Goal: Task Accomplishment & Management: Use online tool/utility

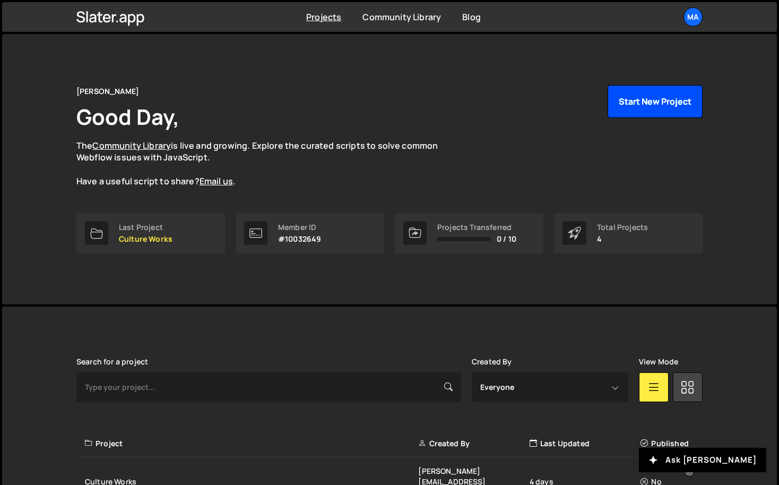
click at [642, 99] on button "Start New Project" at bounding box center [655, 101] width 95 height 33
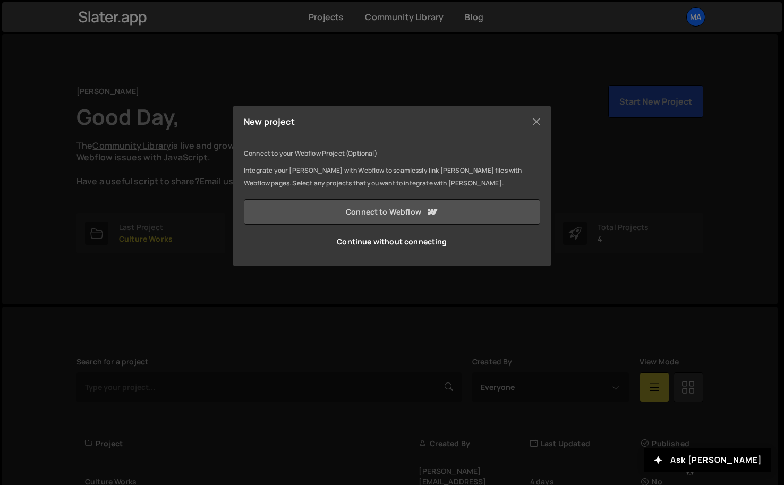
click at [378, 211] on link "Connect to Webflow" at bounding box center [392, 211] width 296 height 25
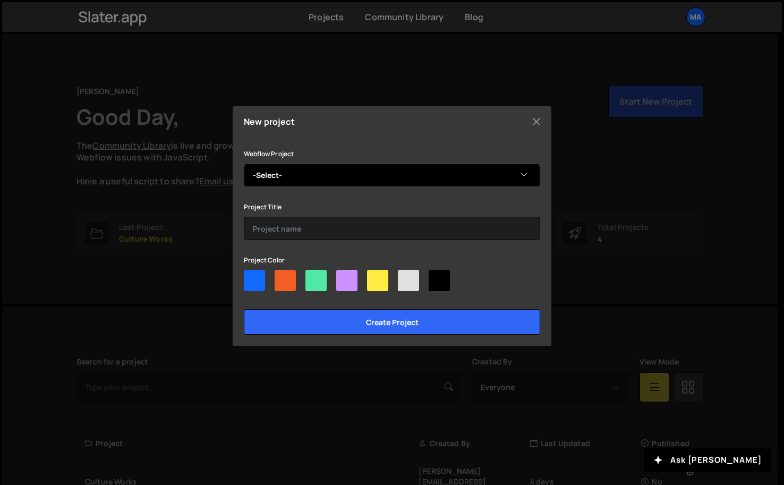
click at [350, 164] on select "-Select- Philipmalan.dk" at bounding box center [392, 175] width 296 height 23
select select "65d0eb523cad5a50b31f24b6"
click at [244, 164] on select "-Select- Philipmalan.dk" at bounding box center [392, 175] width 296 height 23
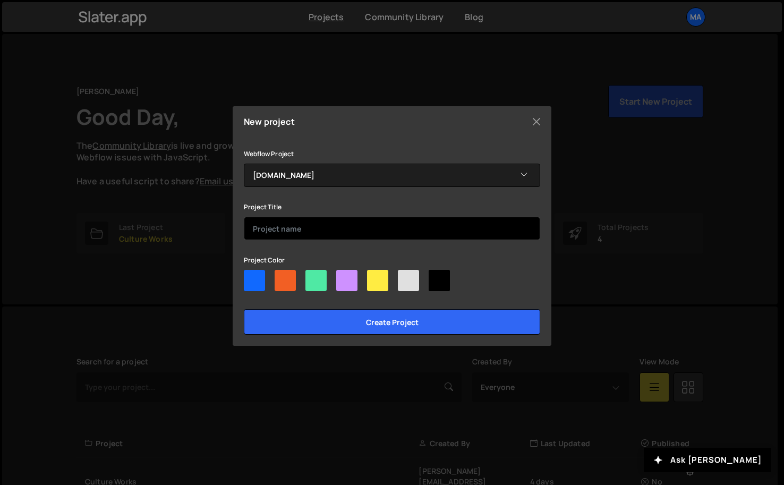
click at [333, 225] on input "text" at bounding box center [392, 228] width 296 height 23
type input "[PERSON_NAME]"
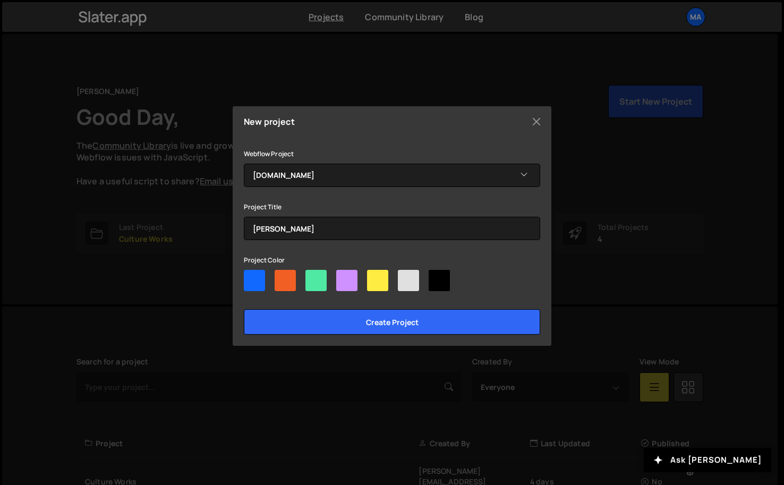
click at [258, 272] on div at bounding box center [254, 280] width 21 height 21
click at [251, 272] on input"] "radio" at bounding box center [247, 273] width 7 height 7
radio input"] "true"
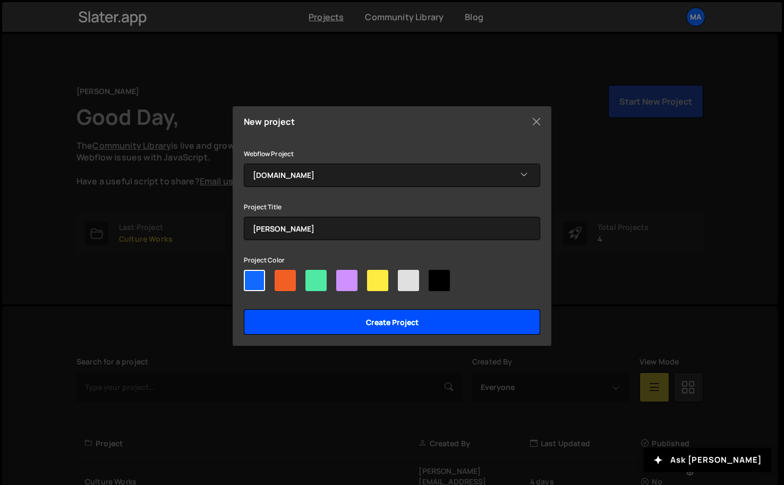
click at [281, 315] on input "Create project" at bounding box center [392, 321] width 296 height 25
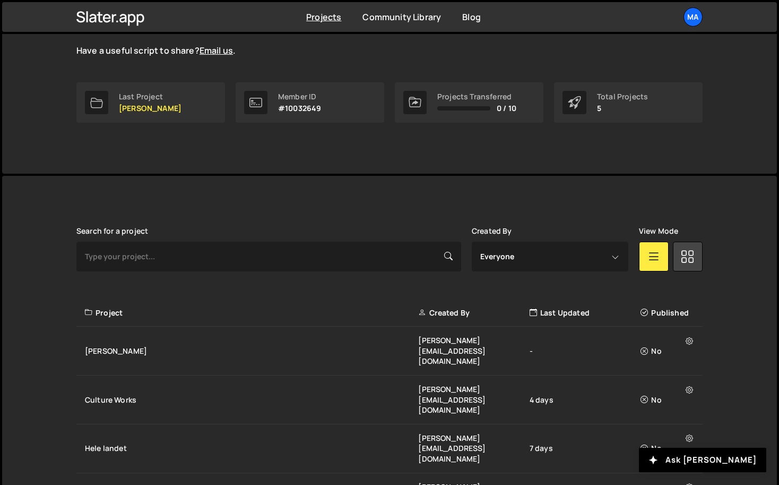
scroll to position [159, 0]
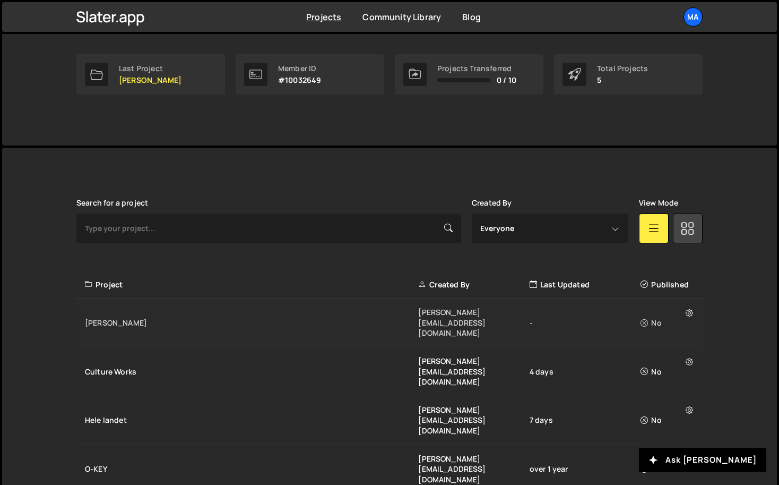
click at [307, 305] on div "Philip Malan philip.malanen@gmail.com - No" at bounding box center [389, 322] width 626 height 49
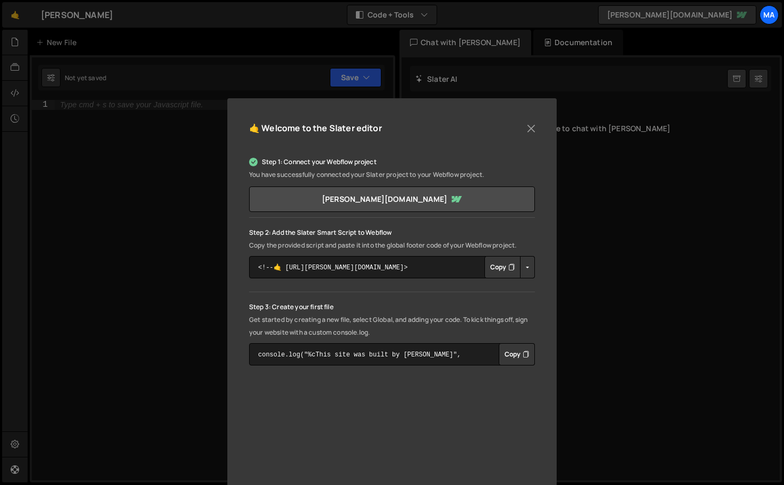
scroll to position [24, 0]
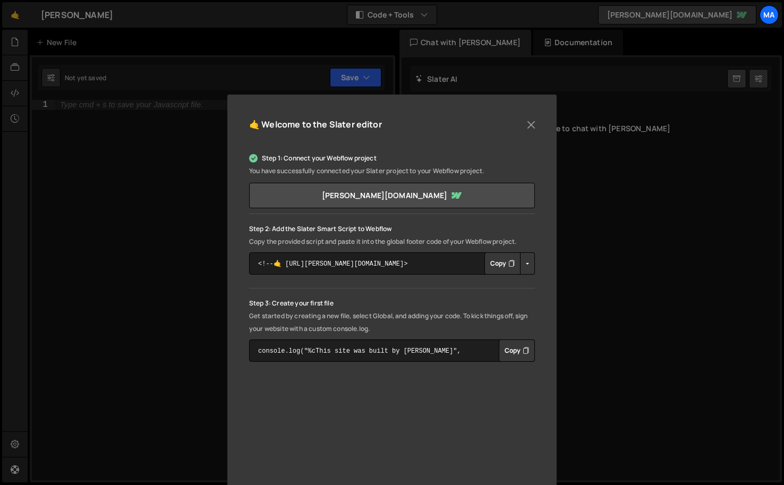
click at [498, 263] on button "Copy" at bounding box center [502, 263] width 36 height 22
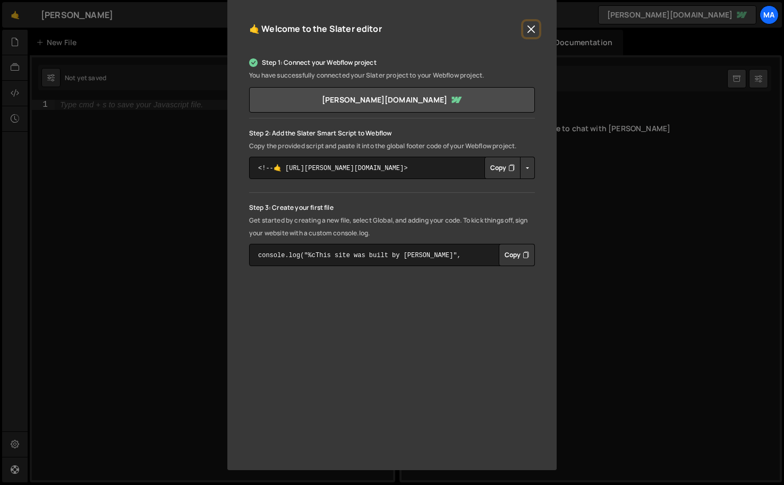
click at [530, 23] on button "Close" at bounding box center [531, 29] width 16 height 16
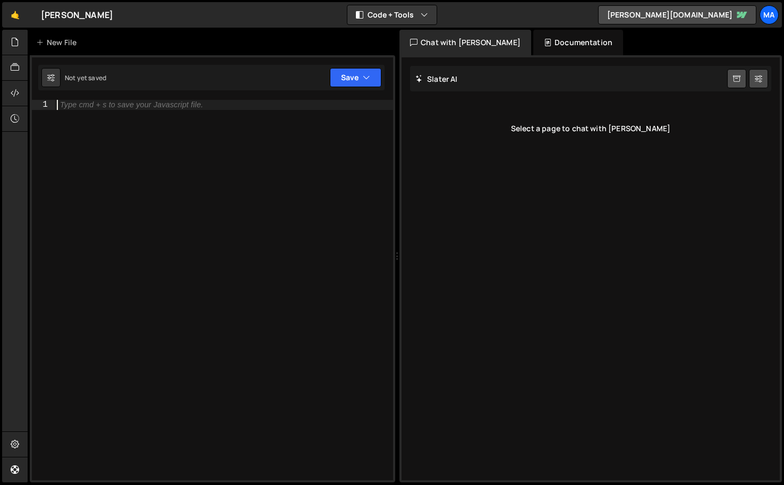
click at [239, 131] on div "Type cmd + s to save your Javascript file." at bounding box center [224, 300] width 338 height 400
type textarea "body"
click at [67, 39] on div "New File" at bounding box center [58, 42] width 45 height 11
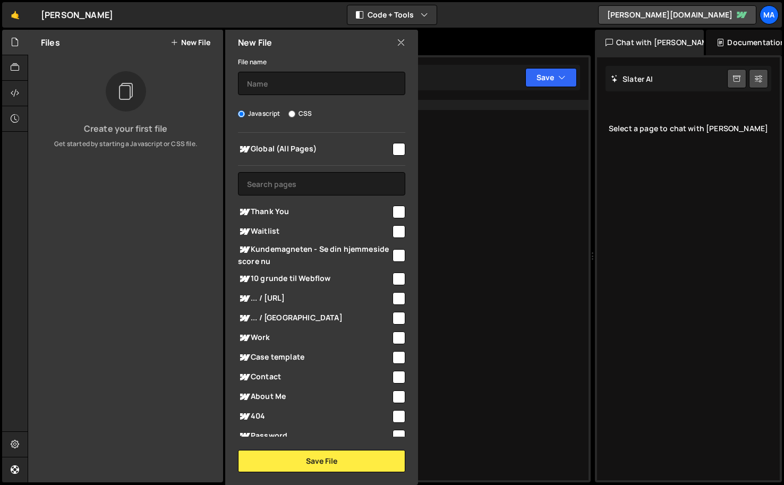
click at [293, 111] on input "CSS" at bounding box center [291, 113] width 7 height 7
radio input "true"
click at [287, 88] on input "text" at bounding box center [321, 83] width 167 height 23
click at [243, 113] on input "Javascript" at bounding box center [241, 113] width 7 height 7
radio input "true"
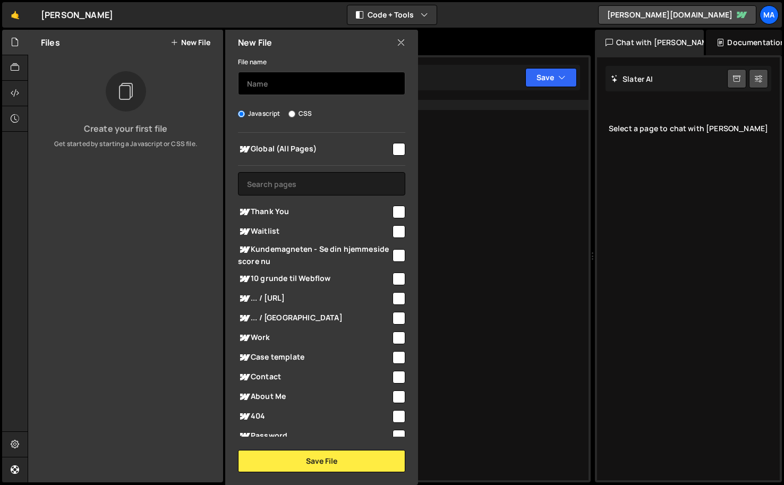
click at [293, 82] on input "text" at bounding box center [321, 83] width 167 height 23
type input "G"
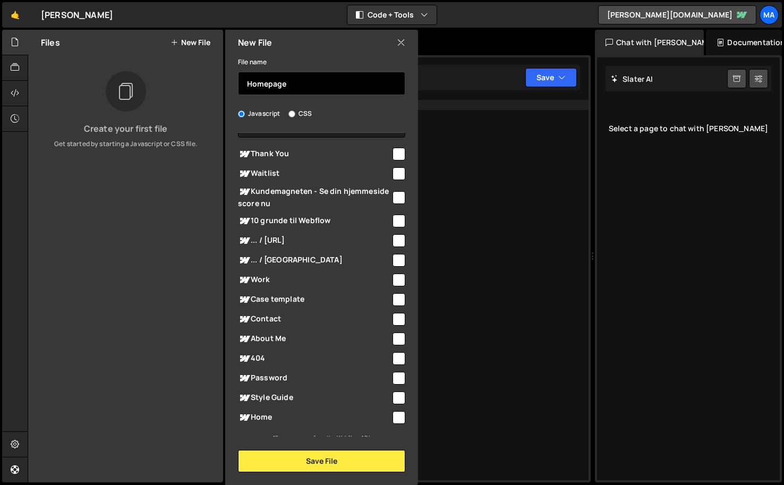
scroll to position [64, 0]
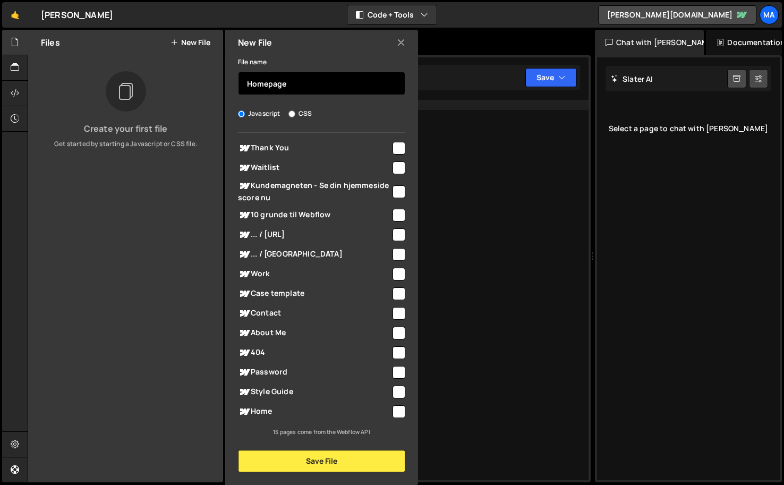
type input "Homepage"
click at [392, 410] on input "checkbox" at bounding box center [398, 411] width 13 height 13
checkbox input "true"
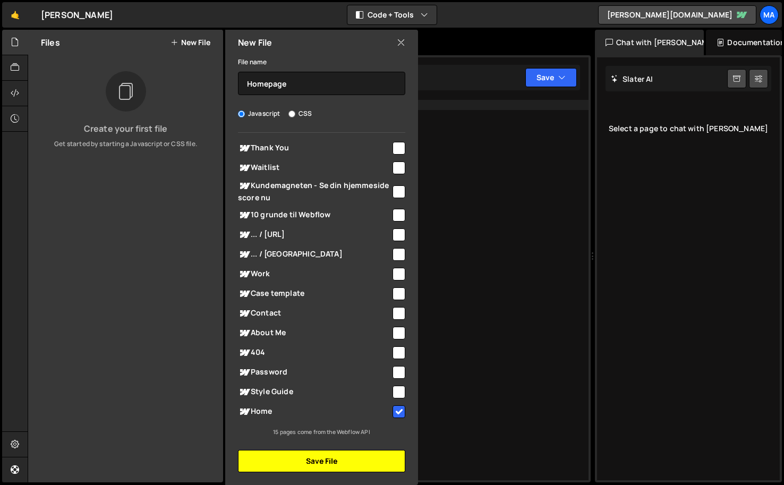
click at [353, 461] on button "Save File" at bounding box center [321, 461] width 167 height 22
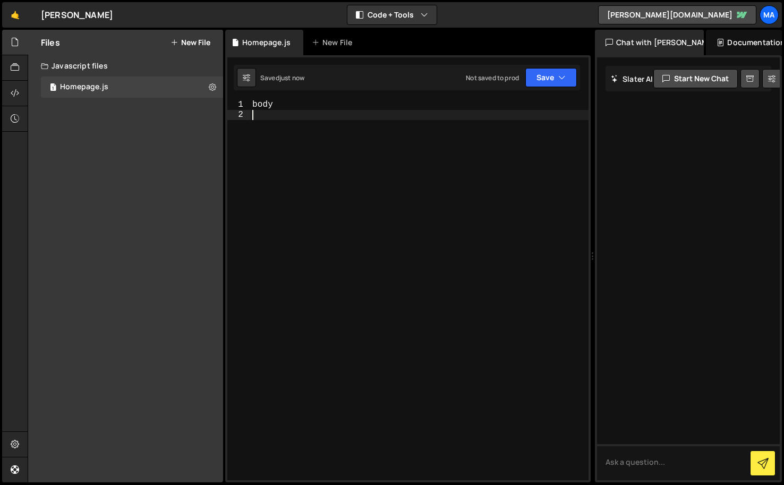
click at [317, 126] on div "body" at bounding box center [419, 300] width 338 height 400
type textarea "b"
type textarea "consolge"
click at [329, 47] on div "New File" at bounding box center [334, 42] width 45 height 11
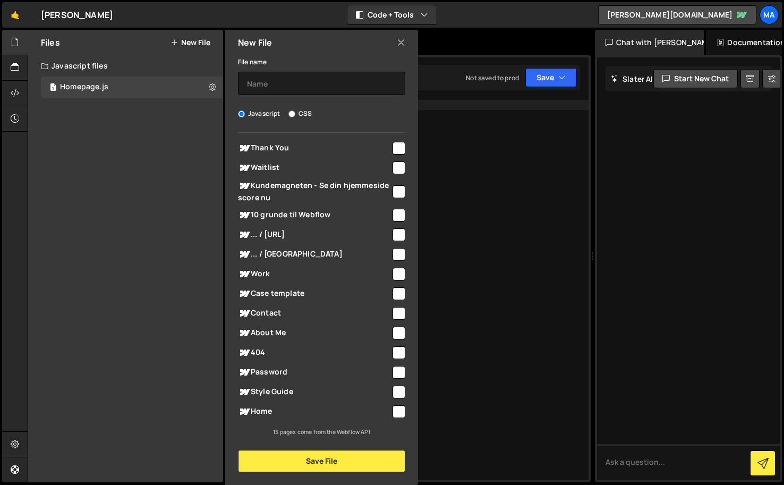
click at [289, 113] on input "CSS" at bounding box center [291, 113] width 7 height 7
radio input "true"
click at [294, 87] on input "text" at bounding box center [321, 83] width 167 height 23
type input "CSS"
click at [397, 407] on input "checkbox" at bounding box center [398, 411] width 13 height 13
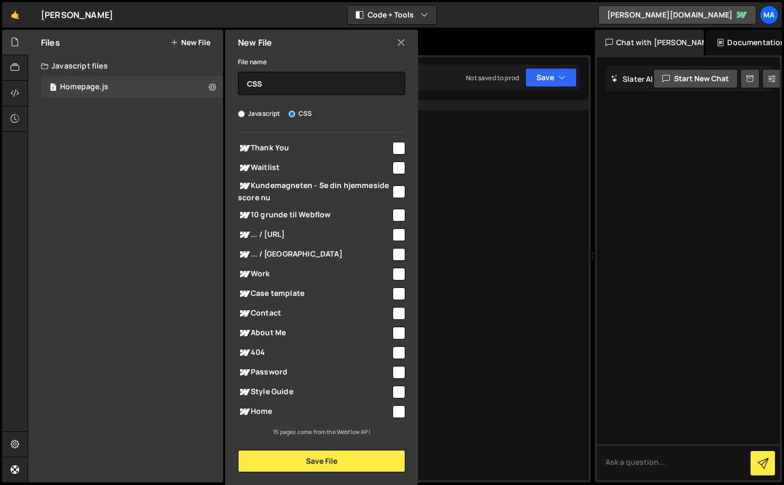
checkbox input "true"
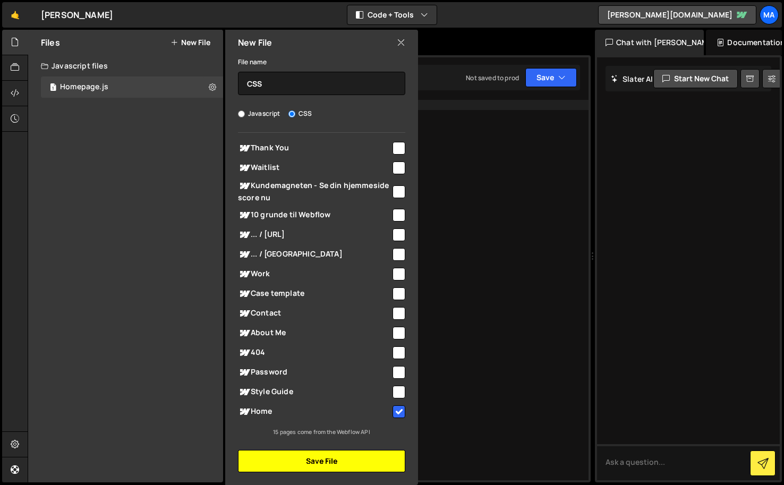
click at [348, 467] on button "Save File" at bounding box center [321, 461] width 167 height 22
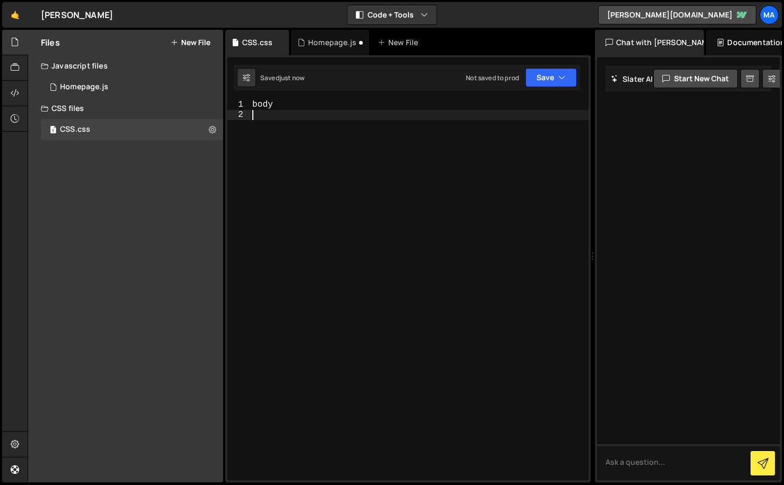
click at [336, 139] on div "body" at bounding box center [419, 300] width 338 height 400
type textarea "body {}"
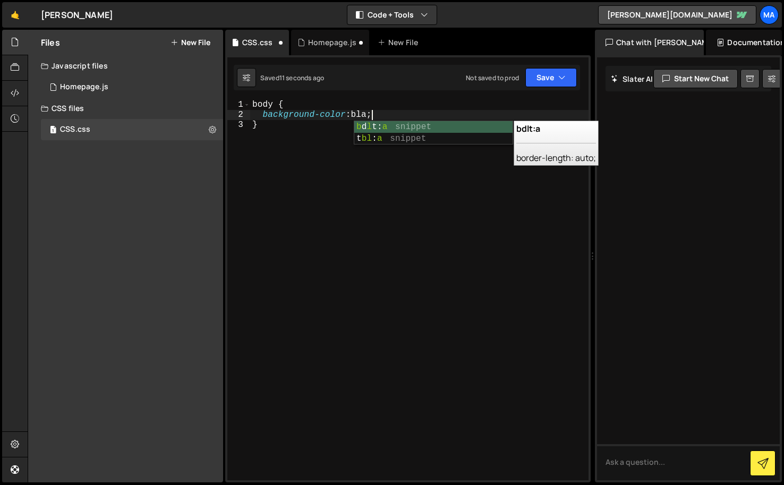
scroll to position [0, 7]
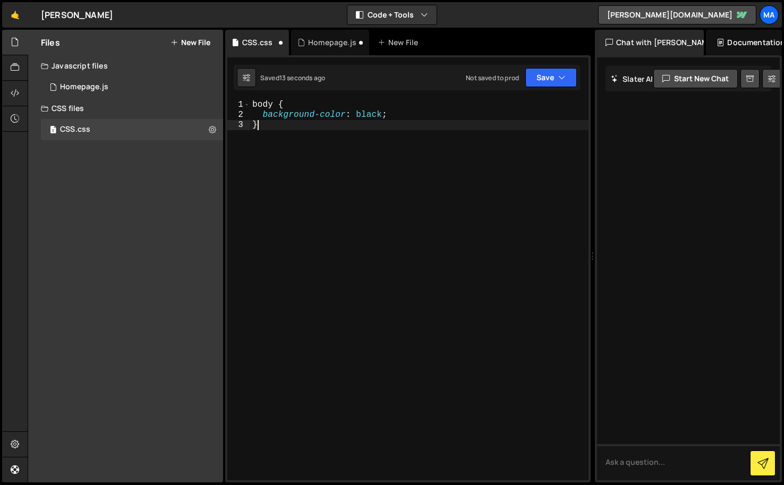
click at [394, 216] on div "body { background-color : black ; }" at bounding box center [419, 300] width 338 height 400
click at [552, 75] on button "Save" at bounding box center [550, 77] width 51 height 19
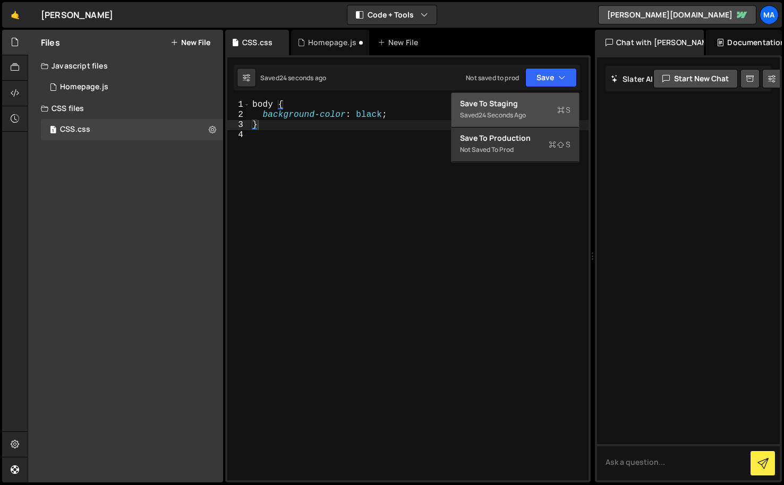
click at [519, 106] on div "Save to Staging S" at bounding box center [515, 103] width 110 height 11
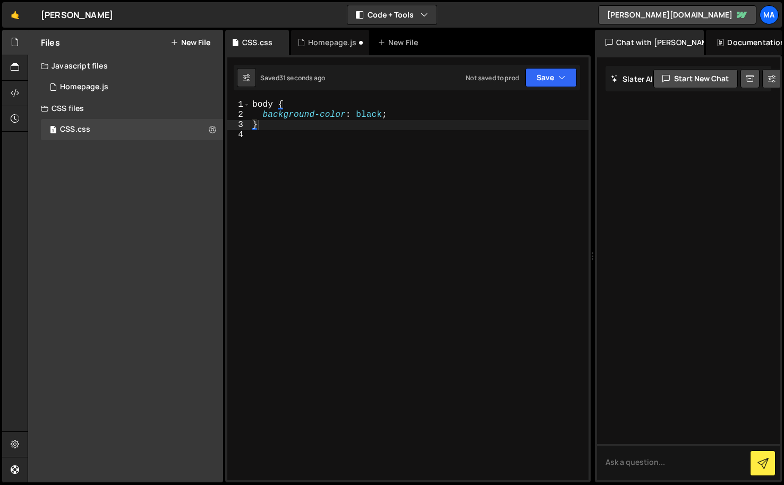
click at [383, 116] on div "body { background-color : black ; }" at bounding box center [419, 300] width 338 height 400
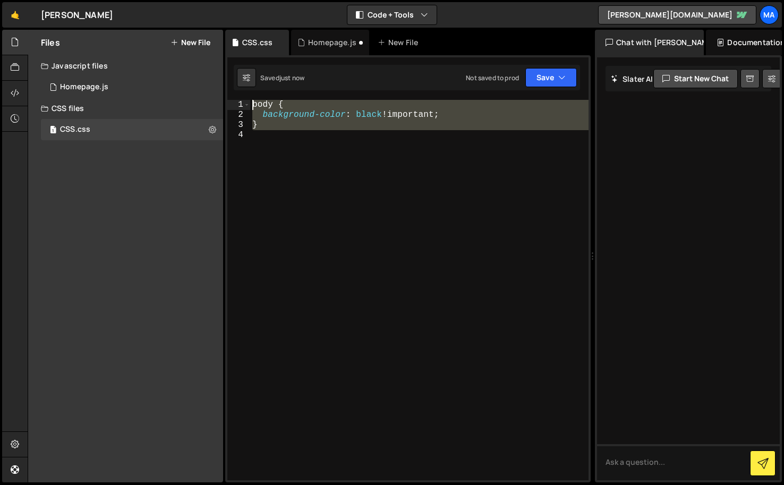
drag, startPoint x: 285, startPoint y: 144, endPoint x: 236, endPoint y: 94, distance: 69.5
click at [236, 94] on div "body 1 body ההההההההההההההההההההההההההההההההההההההההההההההההההההההההההההההההההה…" at bounding box center [407, 268] width 365 height 427
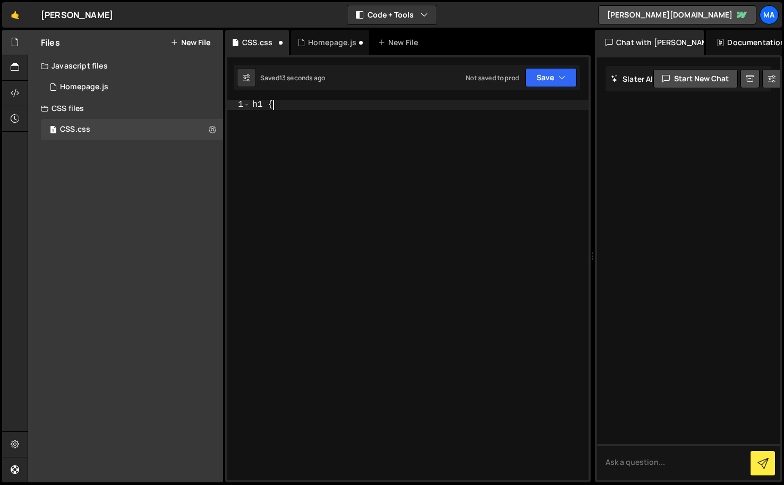
scroll to position [0, 1]
type textarea "h1 {}"
type textarea "8rem !important;"
click at [213, 132] on icon at bounding box center [212, 129] width 7 height 10
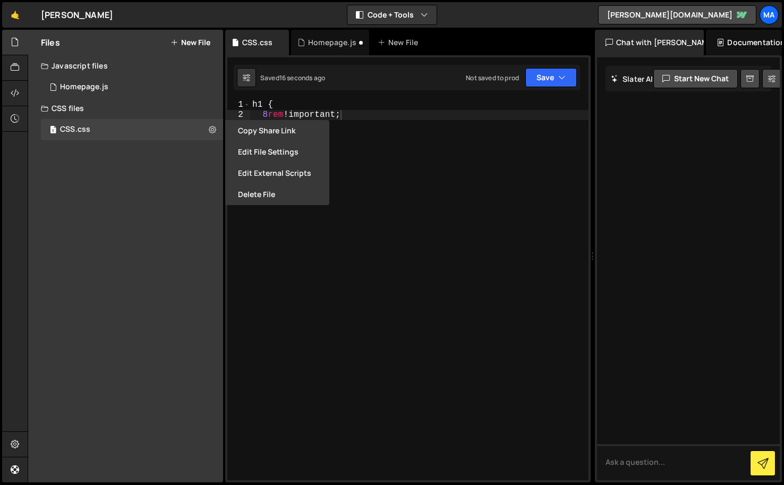
scroll to position [0, 0]
click at [402, 207] on div "h1 { 8 rem !important ; }" at bounding box center [419, 300] width 338 height 400
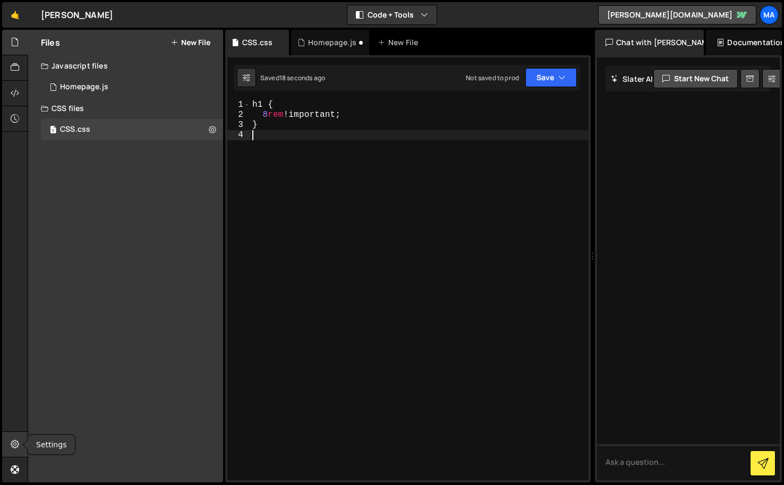
click at [14, 441] on icon at bounding box center [15, 444] width 8 height 12
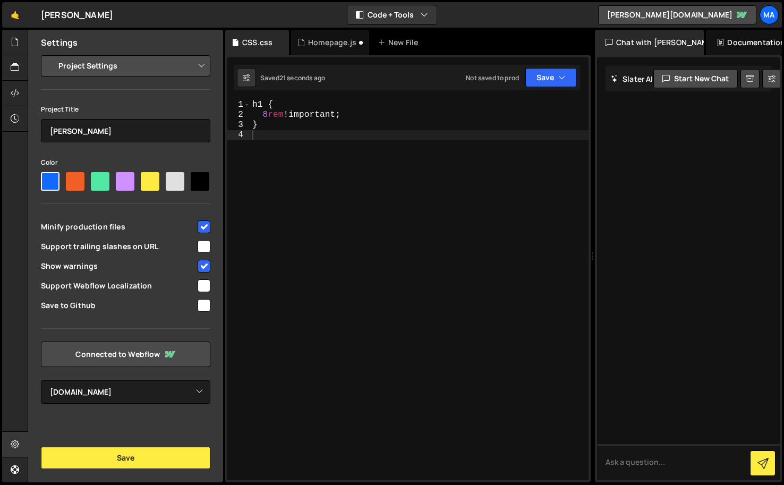
click at [109, 67] on select "Project Settings Code Editor Settings Chat Settings" at bounding box center [128, 65] width 156 height 23
click at [50, 54] on select "Project Settings Code Editor Settings Chat Settings" at bounding box center [128, 65] width 156 height 23
click at [15, 63] on icon at bounding box center [15, 68] width 8 height 12
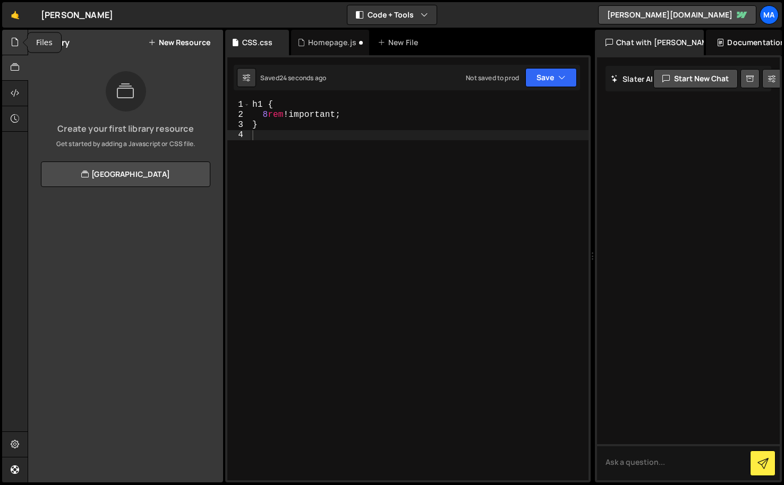
click at [17, 38] on icon at bounding box center [15, 42] width 8 height 12
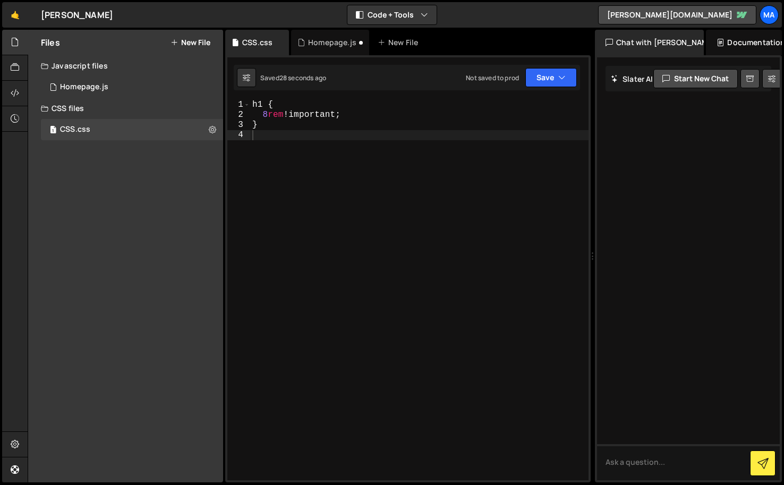
click at [322, 153] on div "h1 { 8 rem !important ; }" at bounding box center [419, 300] width 338 height 400
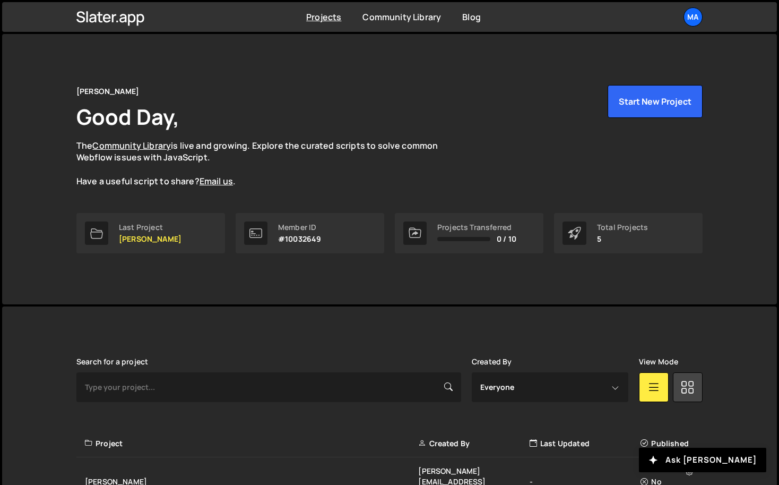
scroll to position [159, 0]
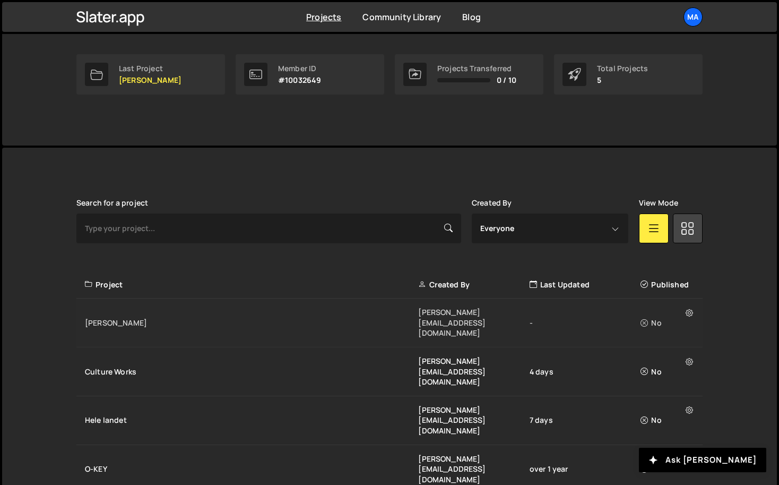
click at [217, 317] on div "[PERSON_NAME]" at bounding box center [251, 322] width 333 height 11
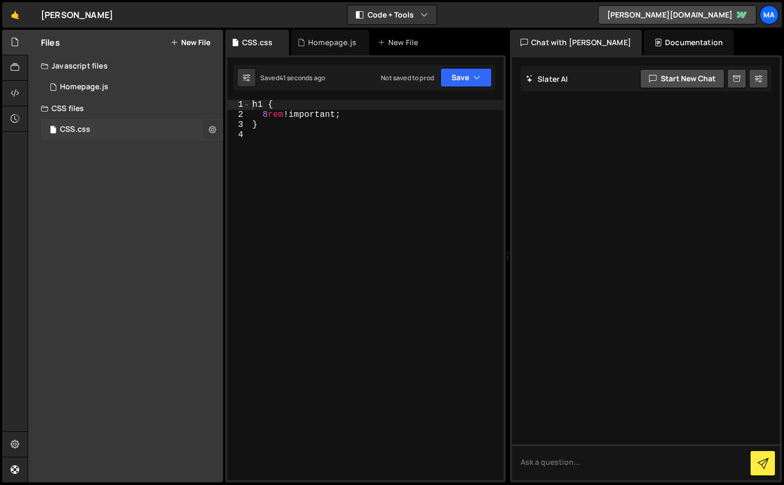
click at [208, 133] on button at bounding box center [212, 129] width 19 height 19
type input "CSS"
radio input "false"
radio input "true"
checkbox input "true"
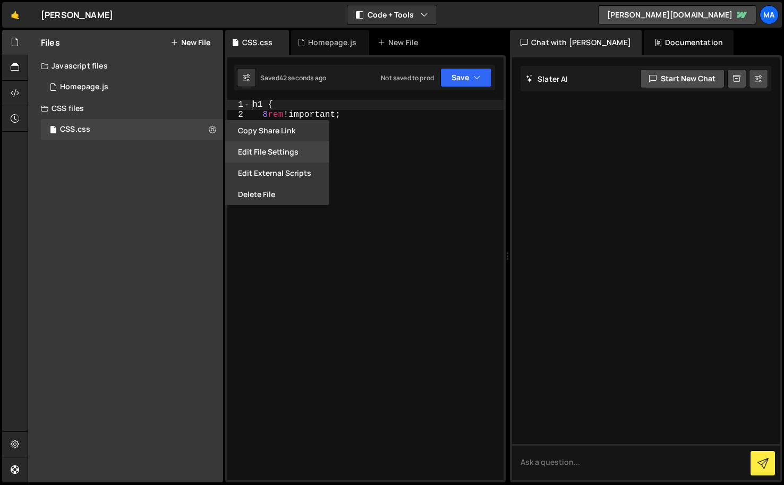
click at [259, 153] on button "Edit File Settings" at bounding box center [277, 151] width 104 height 21
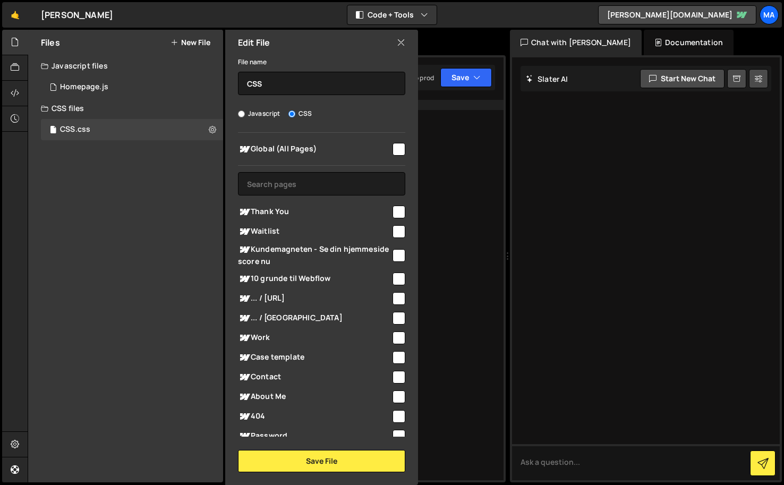
click at [392, 149] on input "checkbox" at bounding box center [398, 149] width 13 height 13
checkbox input "true"
click at [277, 88] on input "CSS" at bounding box center [321, 83] width 167 height 23
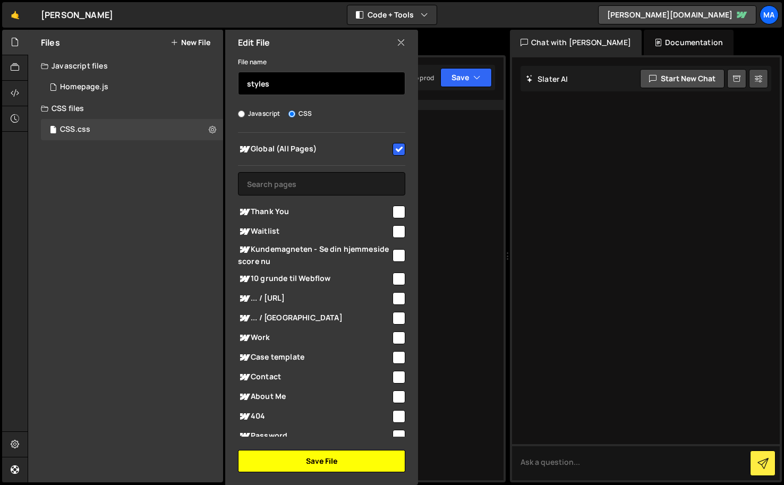
type input "styles"
click at [298, 458] on button "Save File" at bounding box center [321, 461] width 167 height 22
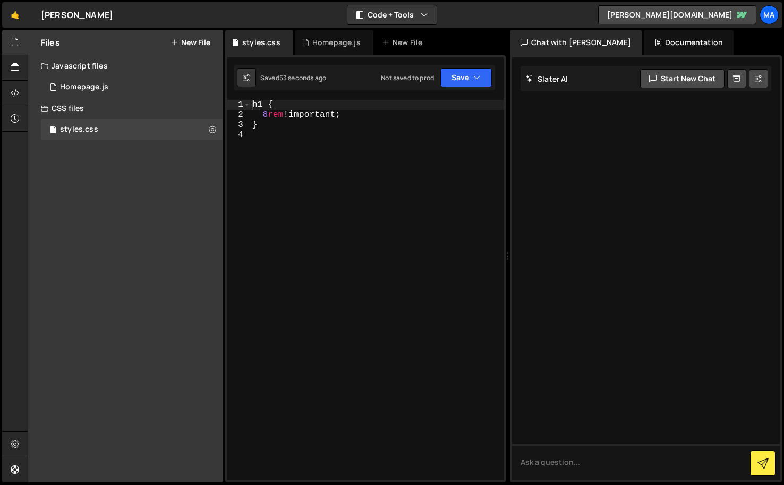
click at [323, 153] on div "h1 { 8 rem !important ; }" at bounding box center [376, 300] width 253 height 400
type textarea "b"
type textarea "body {"
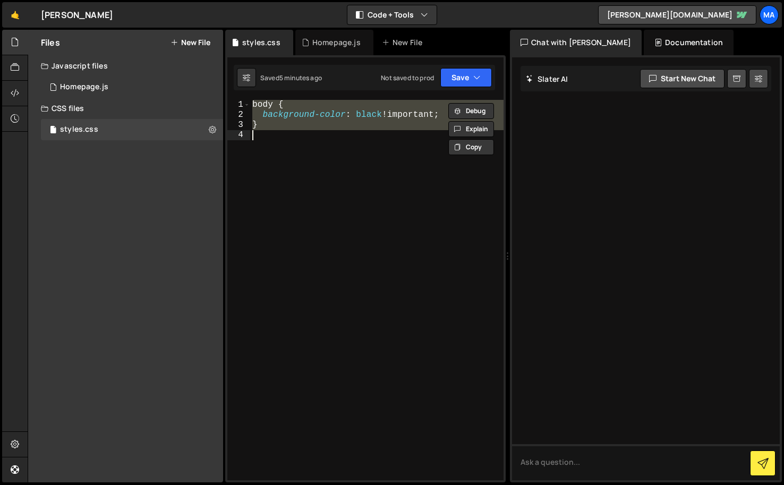
paste textarea "work-item_content"
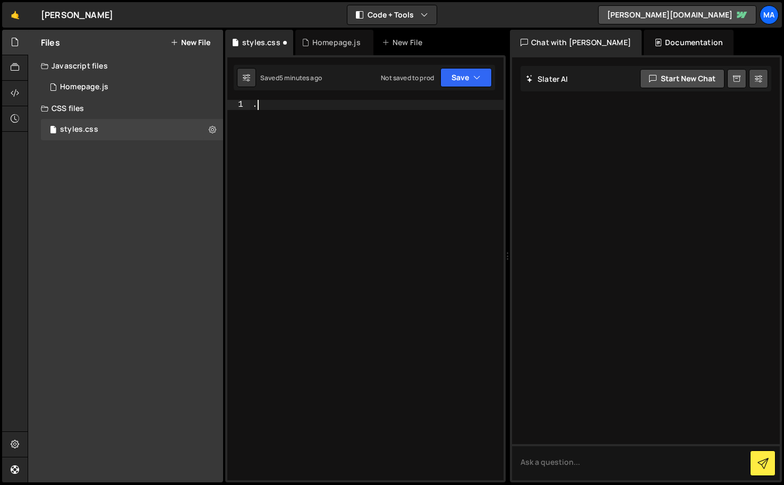
paste textarea "work-item_content"
type textarea ".work-item_content {"
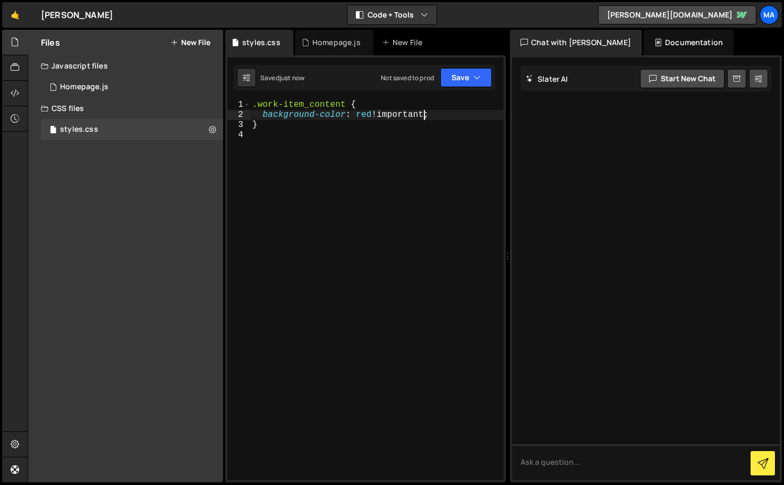
type textarea "background-color: red !important;"
click at [417, 168] on div ".work-item_content { background-color : red !important ; }" at bounding box center [376, 300] width 253 height 400
type textarea "}"
click at [317, 39] on div "Homepage.js" at bounding box center [336, 42] width 48 height 11
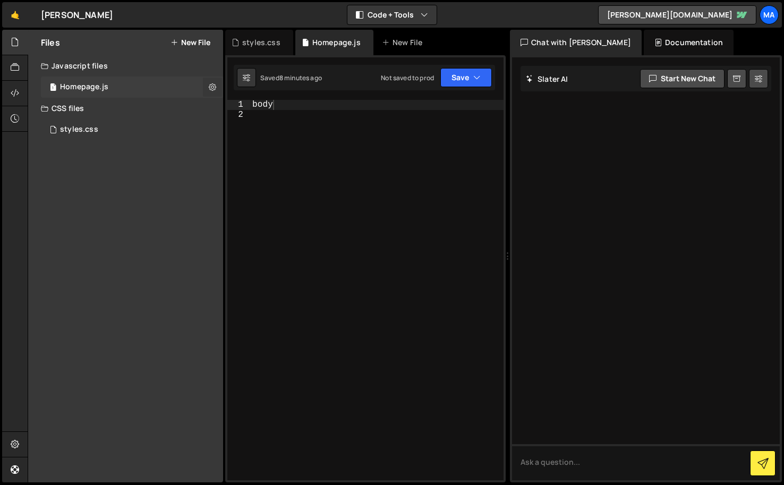
click at [213, 88] on icon at bounding box center [212, 87] width 7 height 10
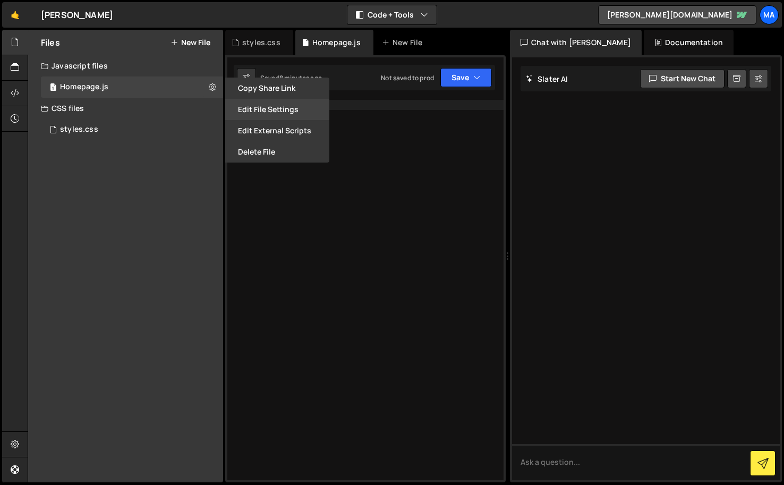
click at [271, 113] on button "Edit File Settings" at bounding box center [277, 109] width 104 height 21
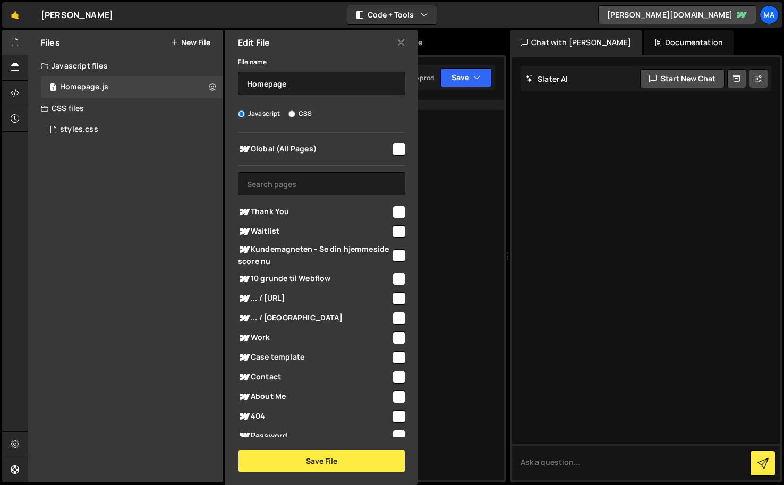
click at [400, 146] on input "checkbox" at bounding box center [398, 149] width 13 height 13
checkbox input "true"
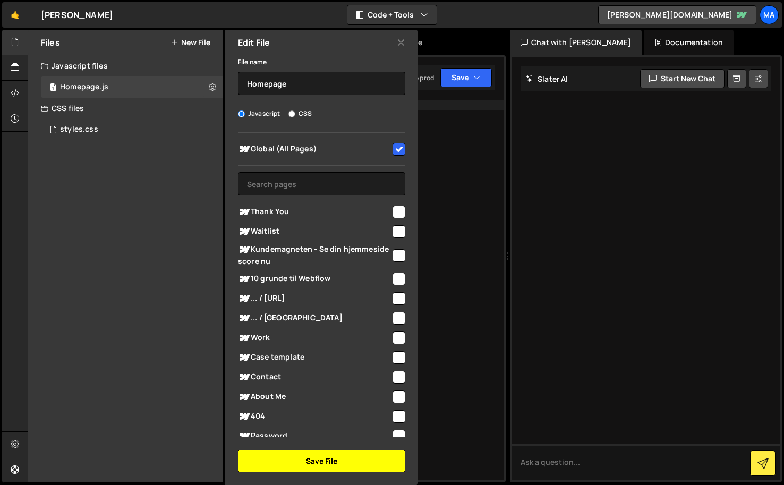
click at [286, 464] on button "Save File" at bounding box center [321, 461] width 167 height 22
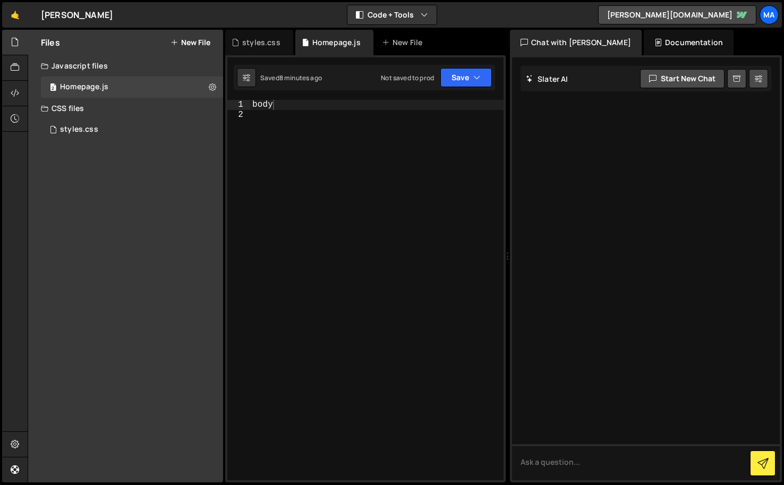
click at [300, 172] on div "body" at bounding box center [376, 300] width 253 height 400
type textarea "b"
click at [585, 466] on textarea at bounding box center [646, 462] width 268 height 36
type textarea "help me write a basic gsap timeline"
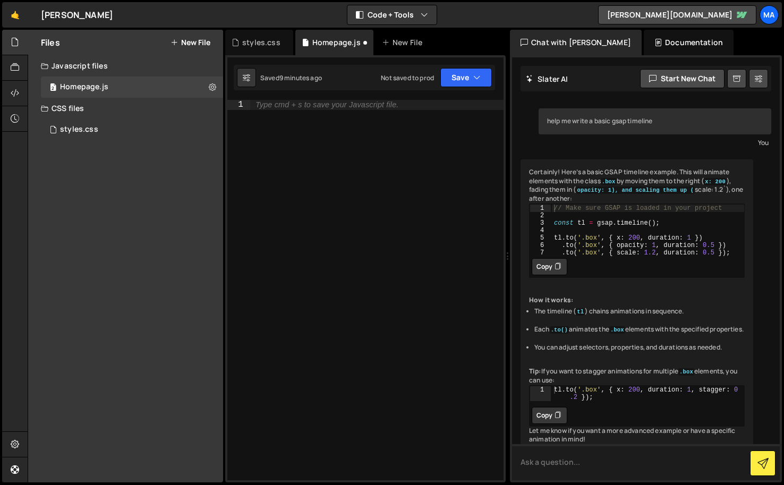
scroll to position [45, 0]
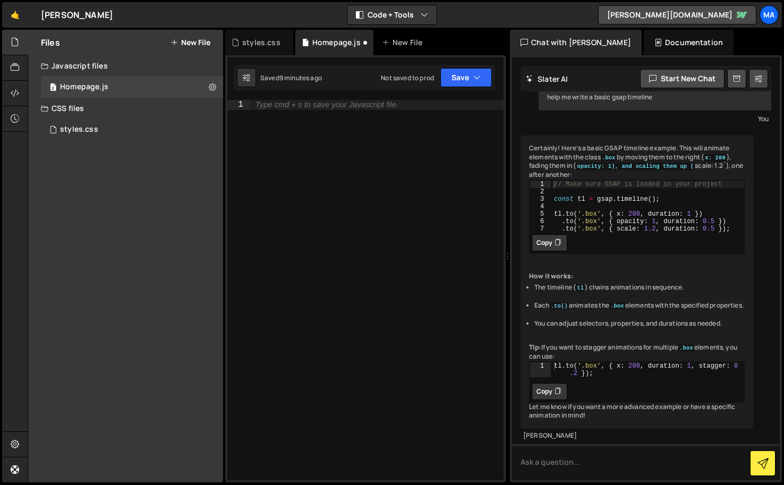
click at [550, 234] on button "Copy" at bounding box center [549, 242] width 36 height 17
click at [336, 207] on div "Type cmd + s to save your Javascript file." at bounding box center [376, 300] width 253 height 400
paste textarea ".to('.box', { scale: 1.2, duration: 0.5 });"
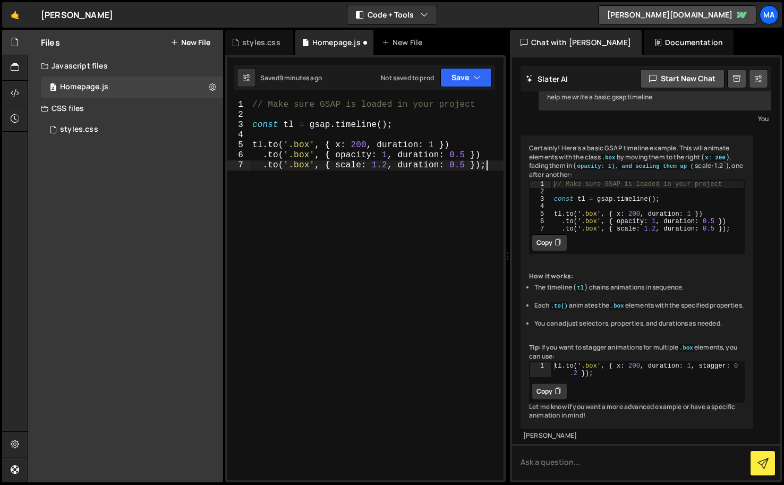
click at [262, 145] on div "// Make sure GSAP is loaded in your project const tl = gsap . timeline ( ) ; tl…" at bounding box center [376, 300] width 253 height 400
click at [292, 127] on div "// Make sure GSAP is loaded in your project const tl = gsap . timeline ( ) ; tl…" at bounding box center [376, 300] width 253 height 400
click at [262, 145] on div "// Make sure GSAP is loaded in your project const project = gsap . timeline ( )…" at bounding box center [376, 300] width 253 height 400
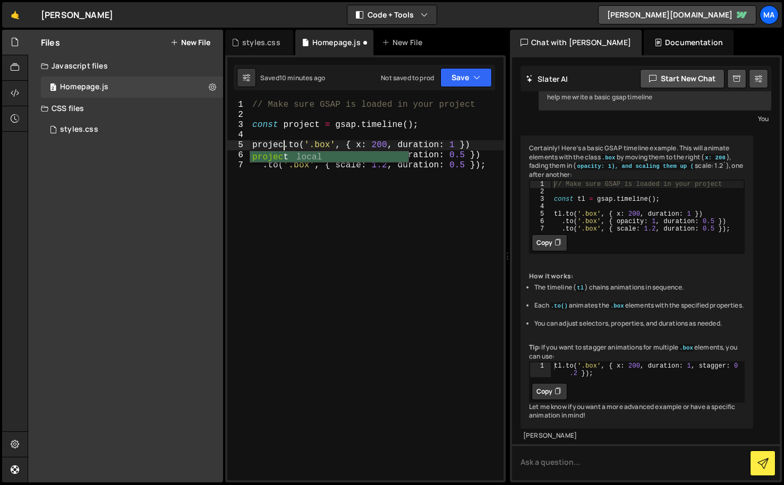
scroll to position [0, 2]
click at [336, 147] on div "// Make sure GSAP is loaded in your project const project = gsap . timeline ( )…" at bounding box center [376, 300] width 253 height 400
type textarea "project.to('.box', { x: 200, duration: 1 })"
click at [567, 466] on textarea at bounding box center [646, 462] width 268 height 36
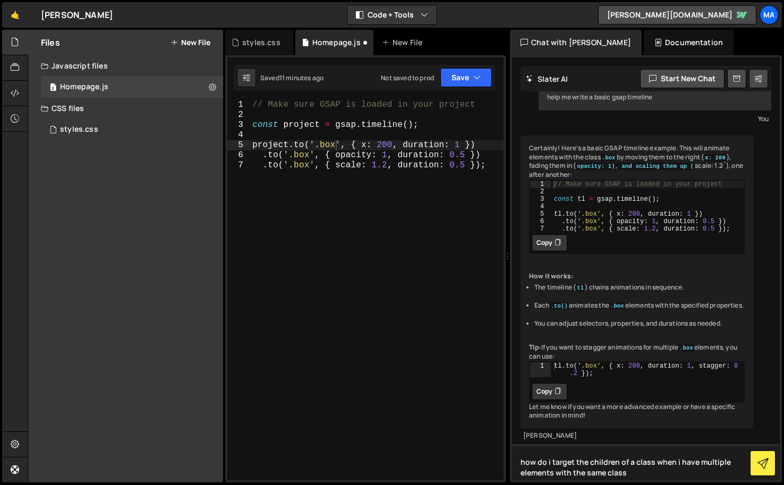
type textarea "how do i target the children of a class when i have multiple elements with the …"
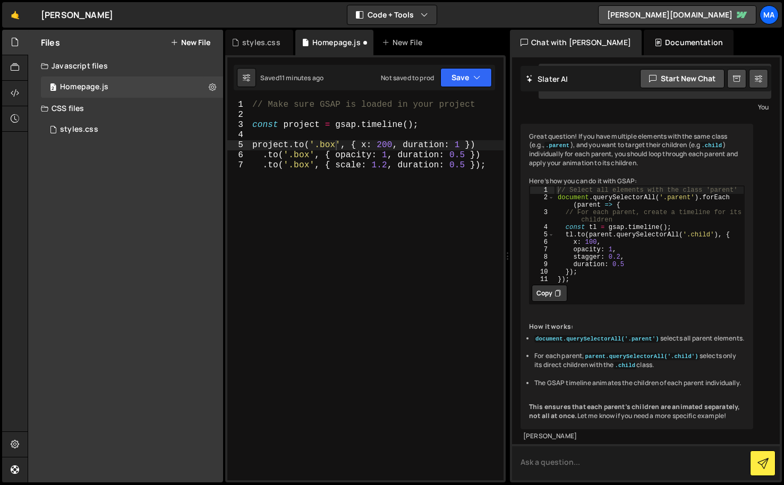
scroll to position [512, 0]
click at [373, 219] on div "// Make sure GSAP is loaded in your project const project = gsap . timeline ( )…" at bounding box center [376, 300] width 253 height 400
type textarea ".to('.box', { opacity: 1, duration: 0.5 }) .to('.box', { scale: 1.2, duration: …"
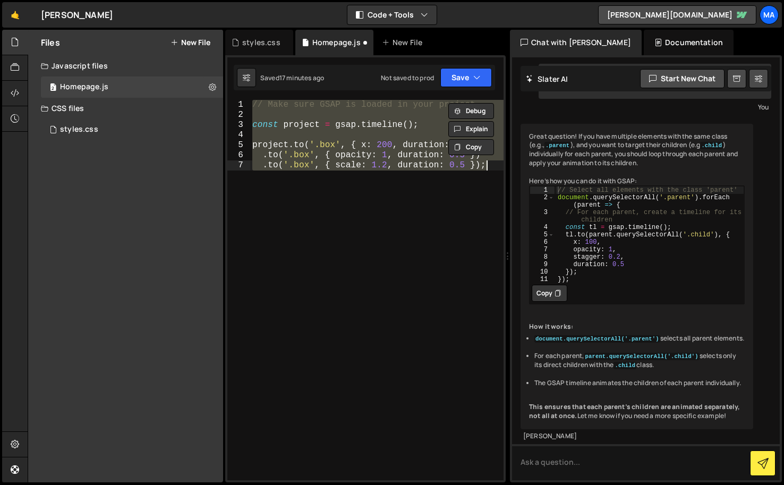
paste textarea
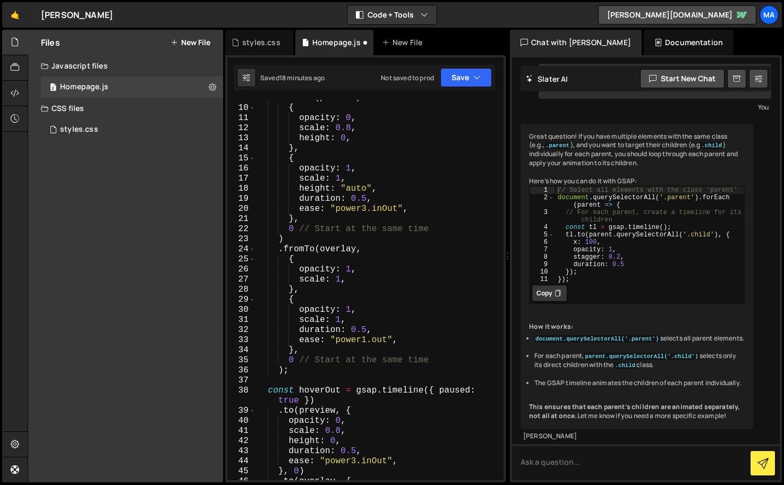
scroll to position [138, 0]
drag, startPoint x: 310, startPoint y: 248, endPoint x: 285, endPoint y: 249, distance: 24.4
click at [285, 249] on div ". fromTo ( preview , { opacity : 0 , scale : 0.8 , height : 0 , } , { opacity :…" at bounding box center [377, 293] width 244 height 400
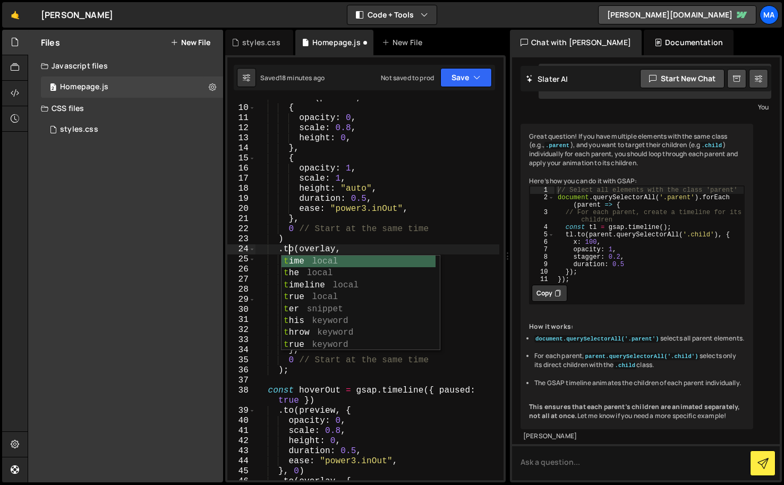
click at [355, 232] on div ". fromTo ( preview , { opacity : 0 , scale : 0.8 , height : 0 , } , { opacity :…" at bounding box center [377, 293] width 244 height 400
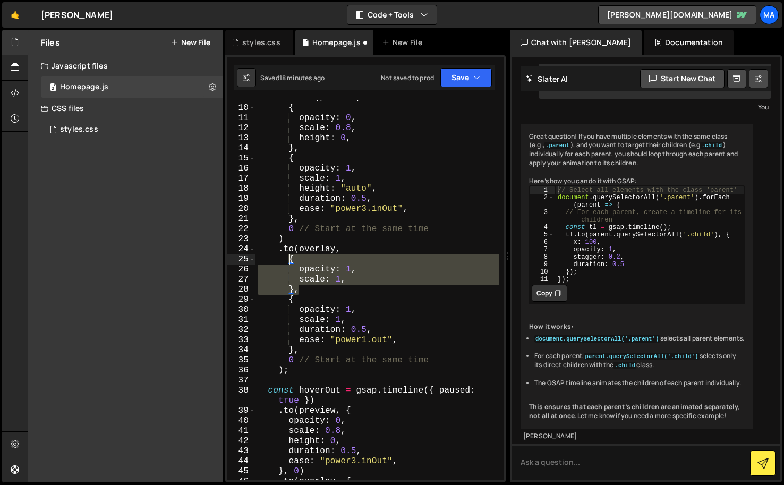
drag, startPoint x: 308, startPoint y: 292, endPoint x: 289, endPoint y: 264, distance: 34.0
click at [289, 264] on div ". fromTo ( preview , { opacity : 0 , scale : 0.8 , height : 0 , } , { opacity :…" at bounding box center [377, 293] width 244 height 400
type textarea "{ opacity: 1,"
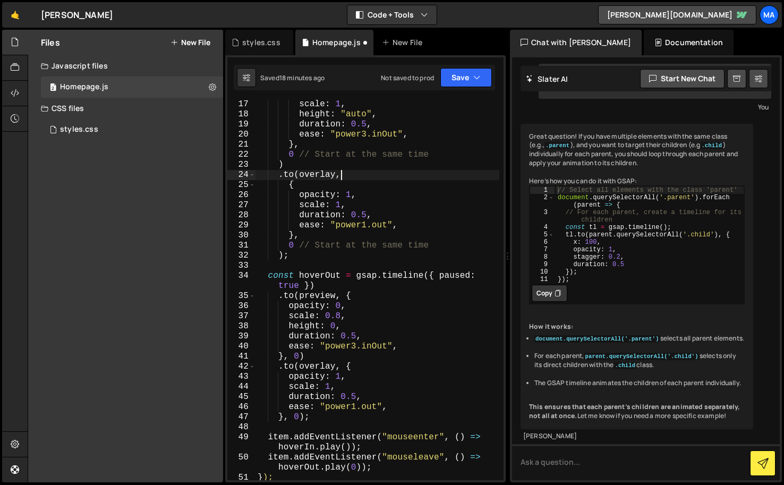
scroll to position [219, 0]
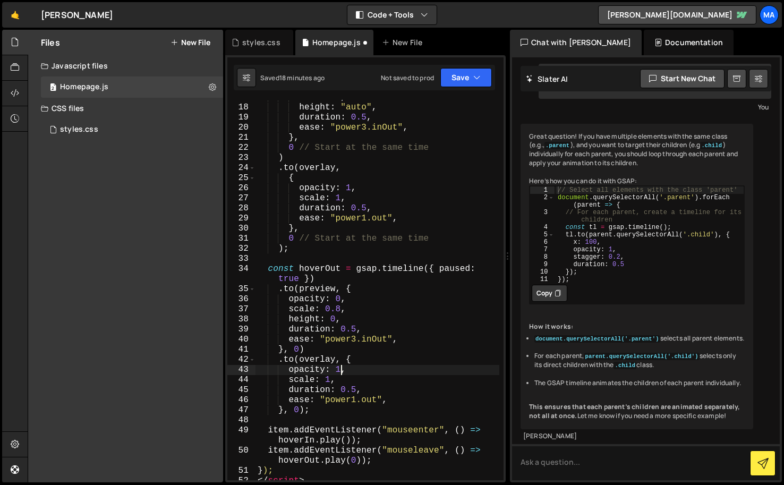
click at [340, 373] on div "scale : 1 , height : "auto" , duration : 0.5 , ease : "power3.inOut" , } , 0 //…" at bounding box center [377, 292] width 244 height 400
drag, startPoint x: 345, startPoint y: 201, endPoint x: 299, endPoint y: 201, distance: 45.7
click at [299, 201] on div "scale : 1 , height : "auto" , duration : 0.5 , ease : "power3.inOut" , } , 0 //…" at bounding box center [377, 292] width 244 height 400
type textarea "scale: 1,"
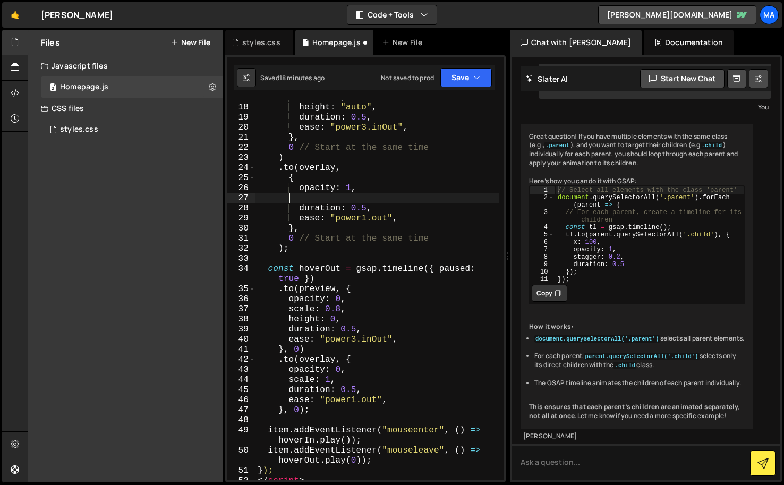
scroll to position [0, 0]
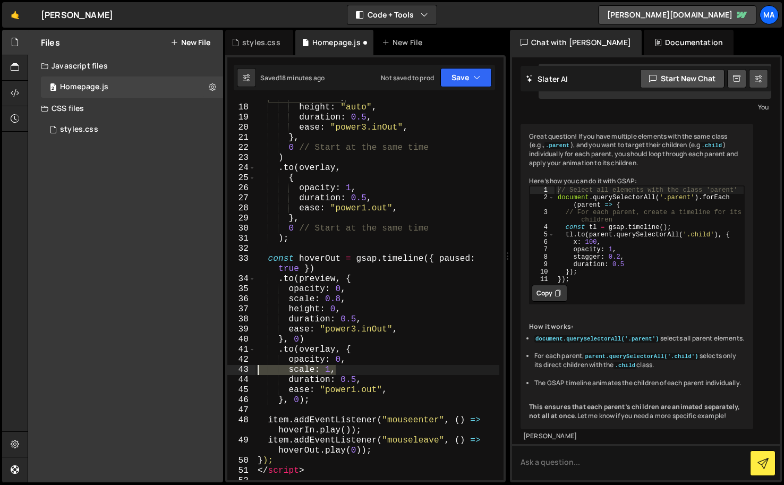
drag, startPoint x: 339, startPoint y: 369, endPoint x: 245, endPoint y: 369, distance: 93.4
click at [245, 369] on div "opacity: 1, 17 18 19 20 21 22 23 24 25 26 27 28 29 30 31 32 33 34 35 36 37 38 3…" at bounding box center [365, 290] width 276 height 380
type textarea "scale: 1,"
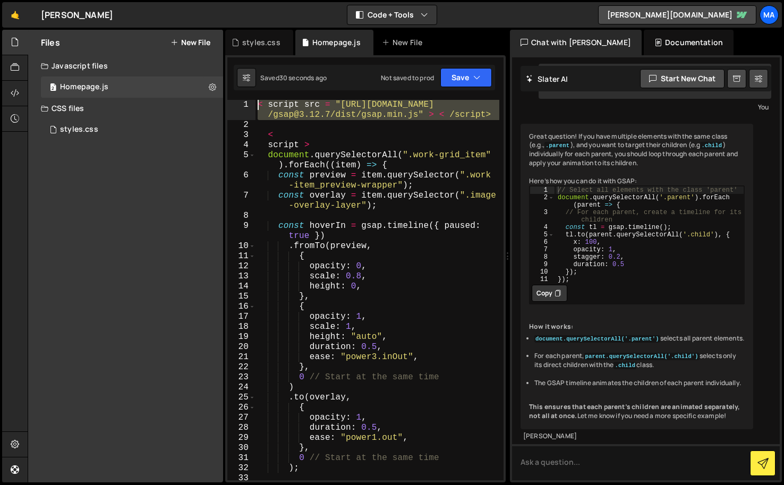
drag, startPoint x: 280, startPoint y: 125, endPoint x: 247, endPoint y: 99, distance: 42.3
click at [247, 99] on div ".to(overlay, { 1 2 3 4 5 6 7 8 9 10 11 12 13 14 15 16 17 18 19 20 21 22 23 24 2…" at bounding box center [365, 268] width 280 height 427
type textarea "< script src = "https://cdn.jsdelivr.net/npm/gsap@3.12.7/dist/gsap.min.js" > < …"
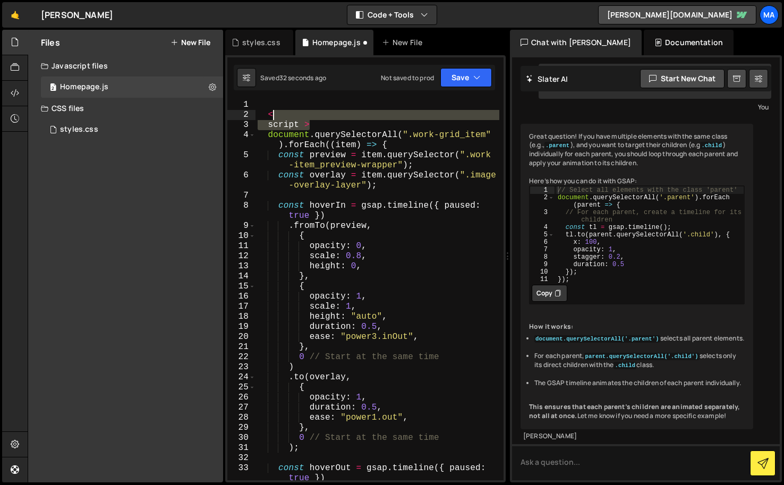
drag, startPoint x: 319, startPoint y: 123, endPoint x: 238, endPoint y: 105, distance: 83.1
click at [238, 105] on div "1 2 3 4 5 6 7 8 9 10 11 12 13 14 15 16 17 18 19 20 21 22 23 24 25 26 27 28 29 3…" at bounding box center [365, 290] width 276 height 380
type textarea "<"
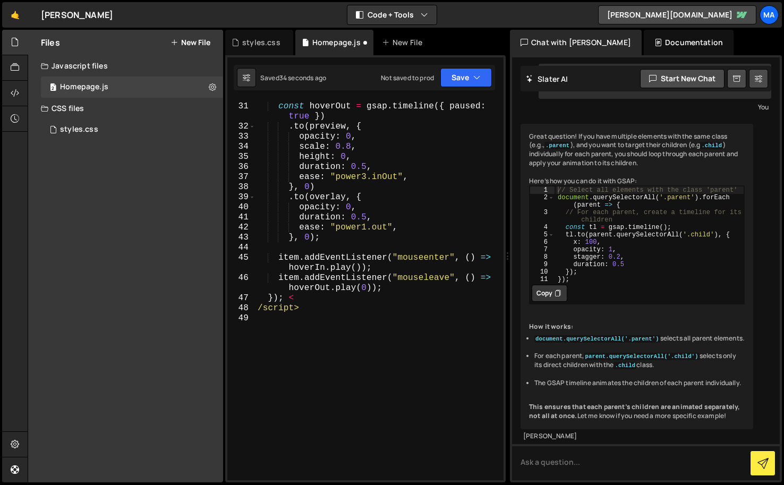
scroll to position [369, 0]
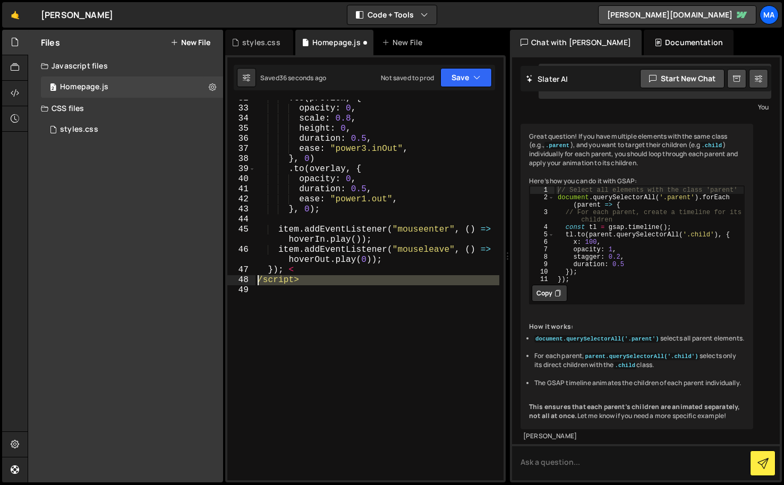
drag, startPoint x: 311, startPoint y: 309, endPoint x: 245, endPoint y: 281, distance: 72.1
click at [245, 281] on div "32 33 34 35 36 37 38 39 40 41 42 43 44 45 46 47 48 49 . to ( preview , { opacit…" at bounding box center [365, 290] width 276 height 380
type textarea "/script>"
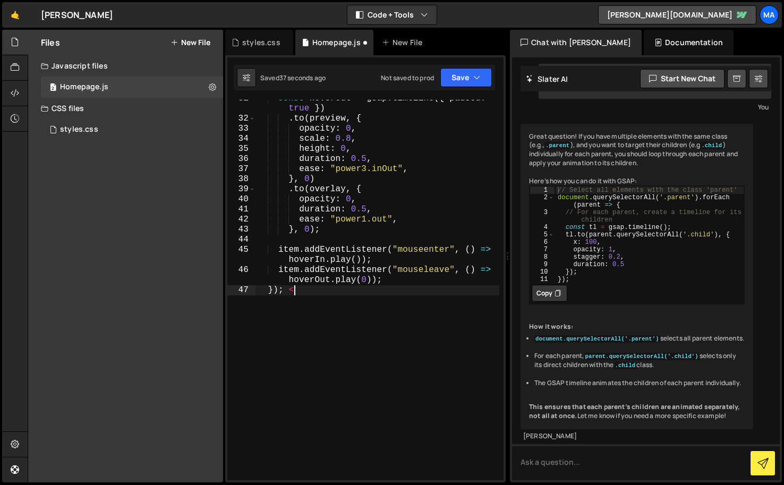
scroll to position [349, 0]
type textarea "});"
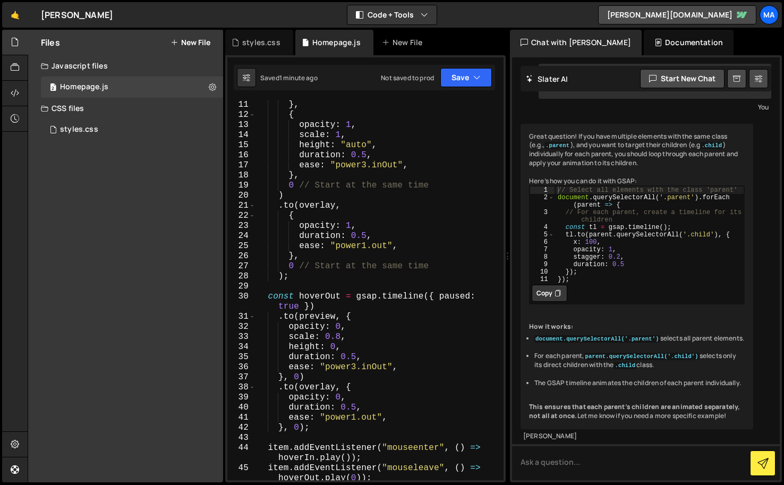
scroll to position [142, 0]
click at [429, 201] on div "} , { opacity : 1 , scale : 1 , height : "auto" , duration : 0.5 , ease : "powe…" at bounding box center [377, 298] width 244 height 400
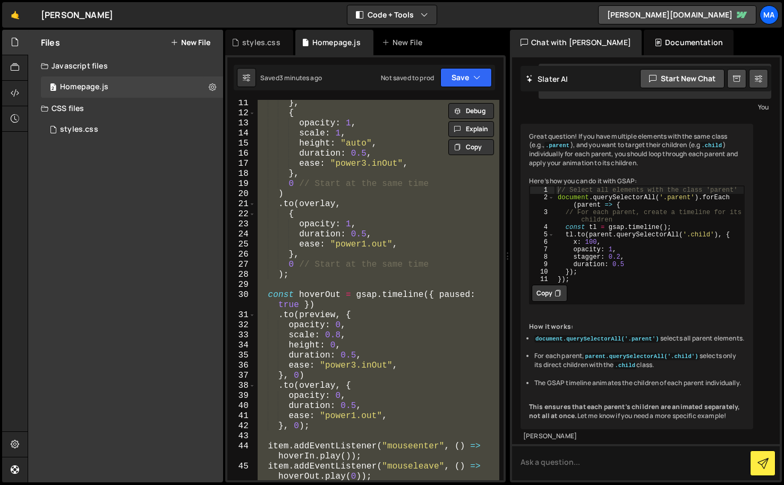
paste textarea
type textarea "});"
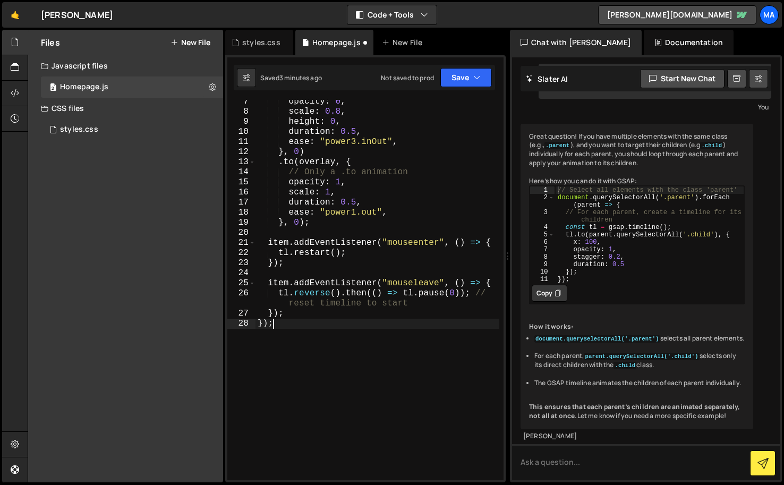
scroll to position [0, 0]
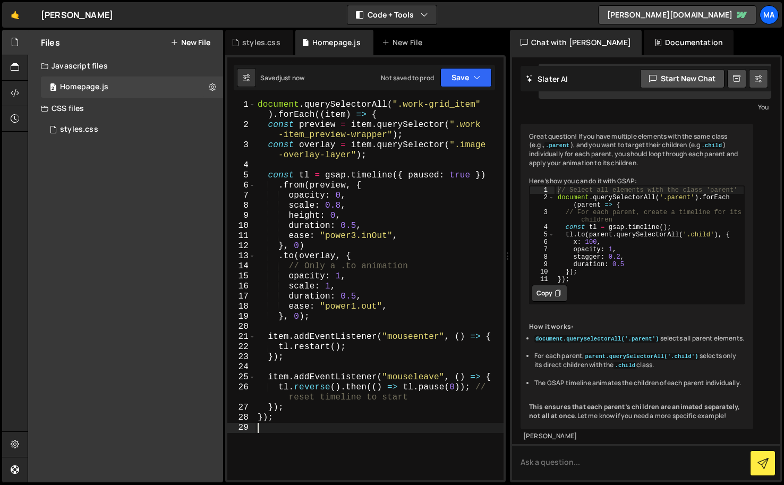
click at [369, 433] on div "document . querySelectorAll ( ".work-grid_item" ) . forEach (( item ) => { cons…" at bounding box center [379, 305] width 248 height 410
type textarea "});"
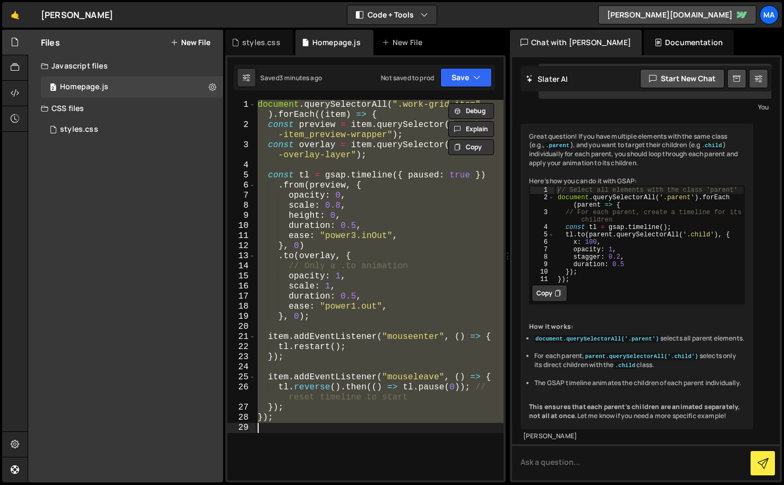
paste textarea
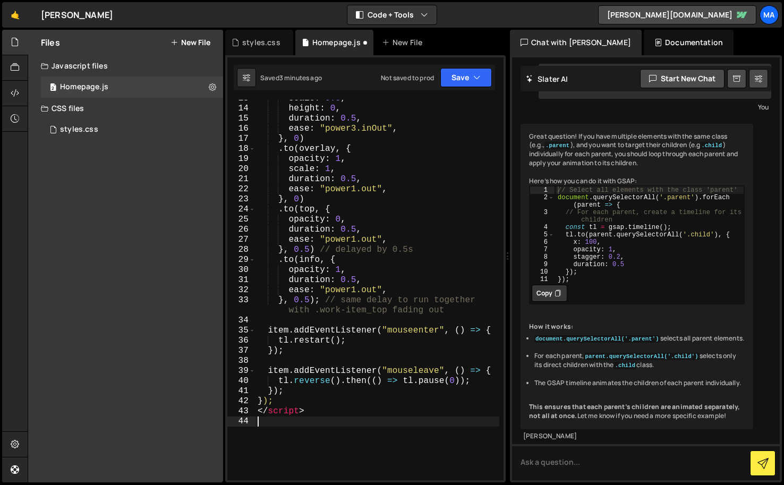
scroll to position [188, 0]
drag, startPoint x: 314, startPoint y: 411, endPoint x: 253, endPoint y: 411, distance: 61.1
click at [253, 411] on div "13 14 15 16 17 18 19 20 21 22 23 24 25 26 27 28 29 30 31 32 33 34 35 36 37 38 3…" at bounding box center [365, 290] width 276 height 380
type textarea "</script>"
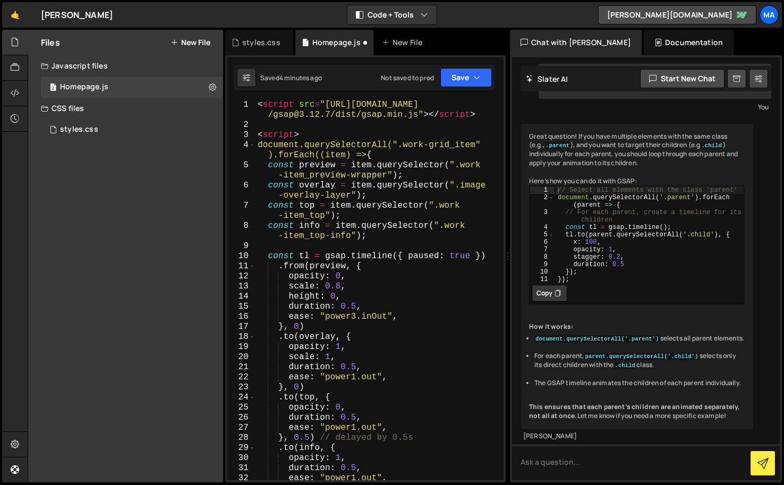
scroll to position [0, 0]
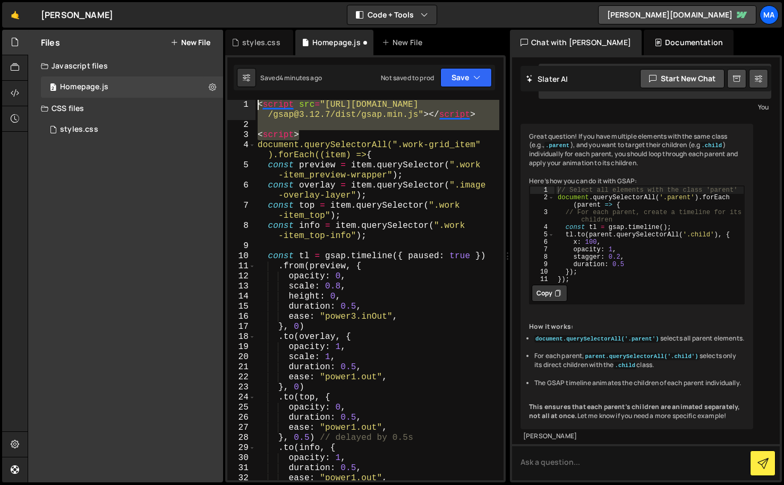
drag, startPoint x: 294, startPoint y: 132, endPoint x: 247, endPoint y: 103, distance: 55.5
click at [247, 103] on div "1 2 3 4 5 6 7 8 9 10 11 12 13 14 15 16 17 18 19 20 21 22 23 24 25 26 27 28 29 3…" at bounding box center [365, 290] width 276 height 380
type textarea "<script src="https://cdn.jsdelivr.net/npm/gsap@3.12.7/dist/gsap.min.js"></scrip…"
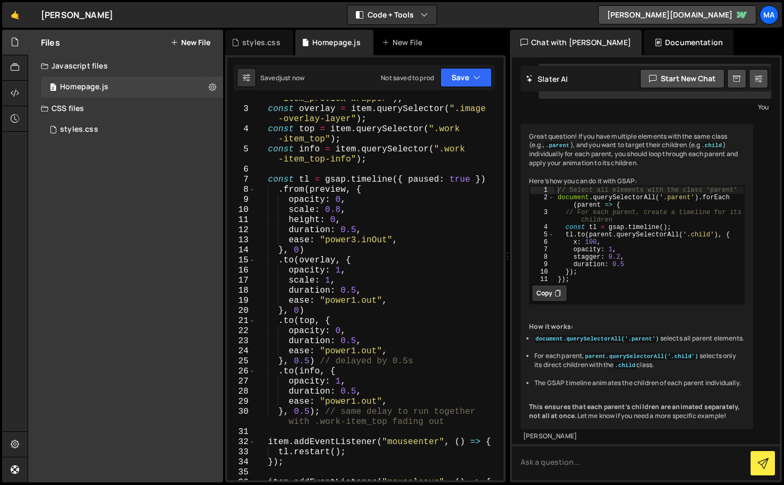
scroll to position [36, 0]
drag, startPoint x: 337, startPoint y: 281, endPoint x: 228, endPoint y: 280, distance: 108.3
click at [228, 280] on div "document.querySelectorAll(".work-grid_item").forEach((item) => { 2 3 4 5 6 7 8 …" at bounding box center [365, 290] width 276 height 380
type textarea "scale: 1,"
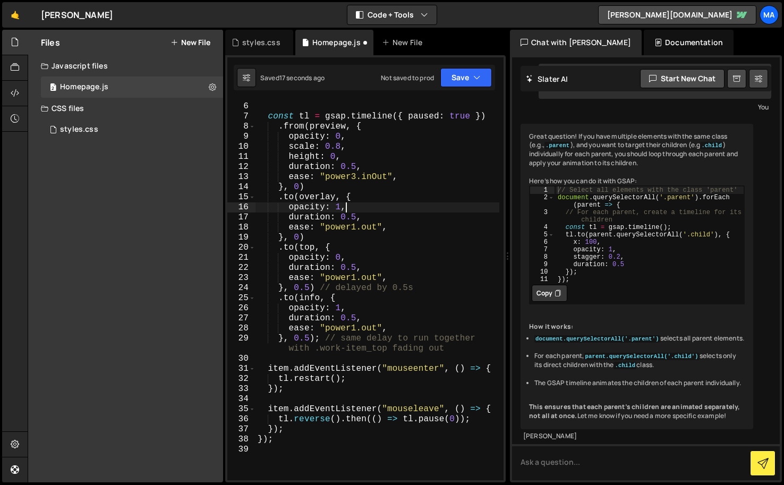
scroll to position [99, 0]
click at [308, 288] on div "const info = item . querySelector ( ".work -item_top-info" ) ; const tl = gsap …" at bounding box center [377, 287] width 244 height 410
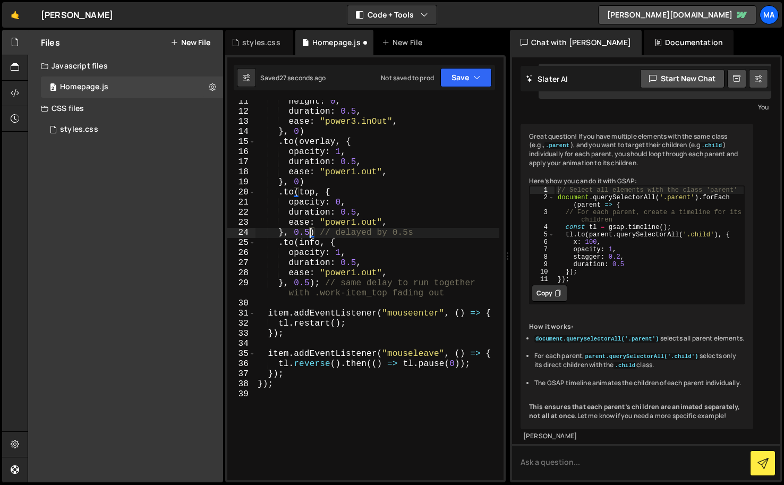
scroll to position [162, 0]
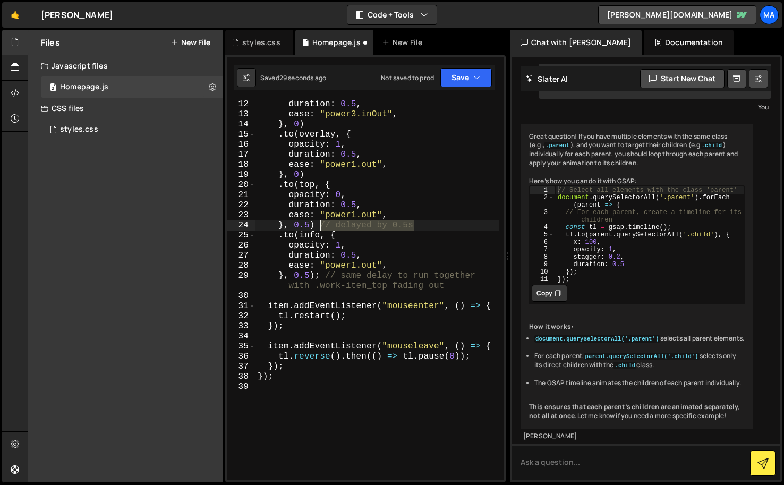
drag, startPoint x: 420, startPoint y: 226, endPoint x: 322, endPoint y: 223, distance: 98.3
click at [322, 223] on div "duration : 0.5 , ease : "power3.inOut" , } , 0 ) . to ( overlay , { opacity : 1…" at bounding box center [377, 299] width 244 height 400
click at [310, 225] on div "duration : 0.5 , ease : "power3.inOut" , } , 0 ) . to ( overlay , { opacity : 1…" at bounding box center [377, 299] width 244 height 400
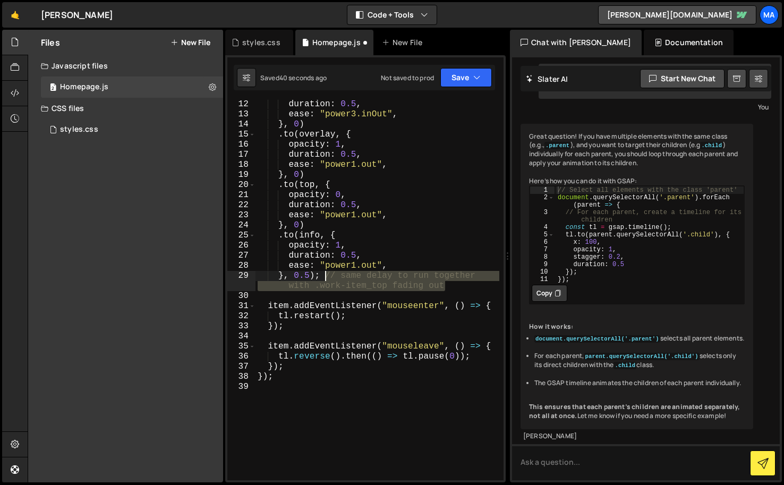
drag, startPoint x: 452, startPoint y: 284, endPoint x: 326, endPoint y: 276, distance: 125.5
click at [326, 276] on div "duration : 0.5 , ease : "power3.inOut" , } , 0 ) . to ( overlay , { opacity : 1…" at bounding box center [377, 299] width 244 height 400
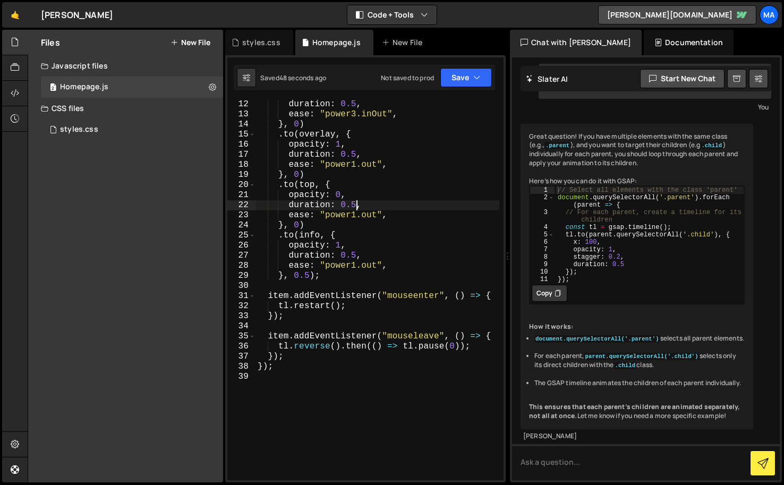
click at [355, 207] on div "duration : 0.5 , ease : "power3.inOut" , } , 0 ) . to ( overlay , { opacity : 1…" at bounding box center [377, 299] width 244 height 400
click at [308, 275] on div "duration : 0.5 , ease : "power3.inOut" , } , 0 ) . to ( overlay , { opacity : 1…" at bounding box center [377, 299] width 244 height 400
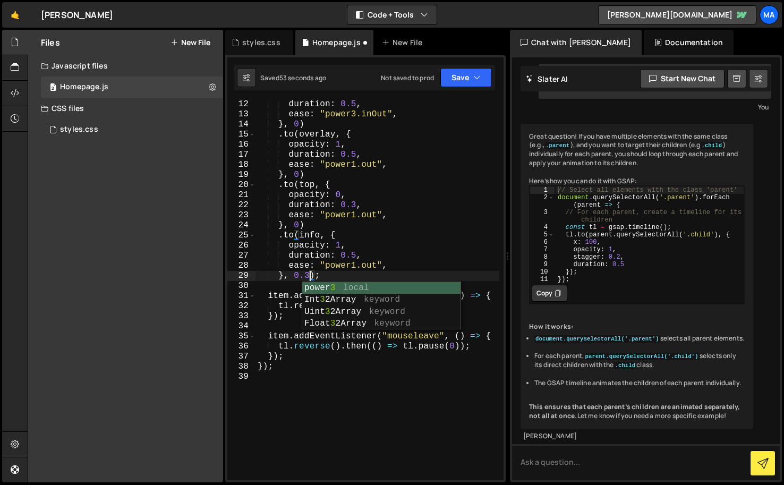
click at [356, 254] on div "duration : 0.5 , ease : "power3.inOut" , } , 0 ) . to ( overlay , { opacity : 1…" at bounding box center [377, 299] width 244 height 400
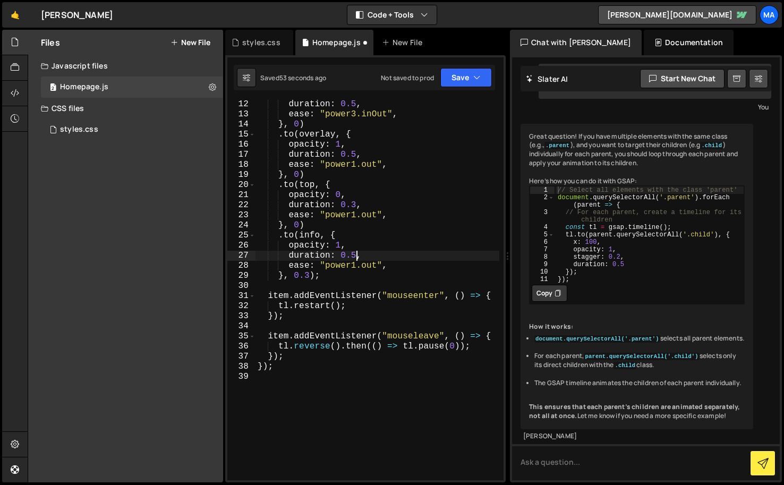
type textarea "duration: 0.3,"
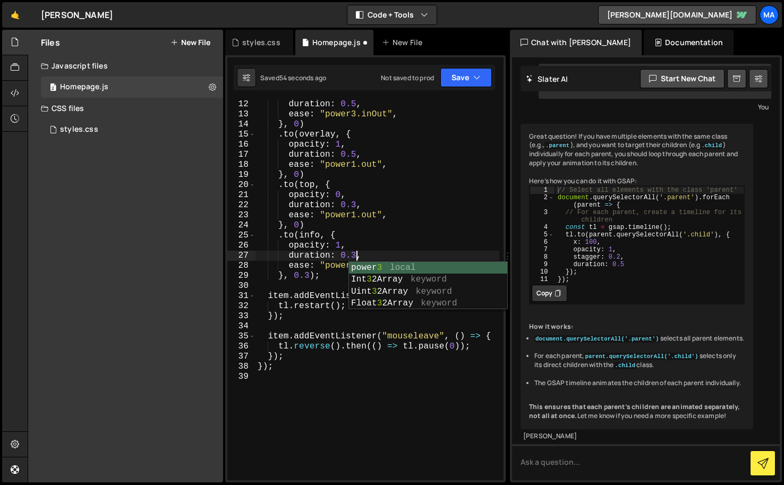
scroll to position [0, 6]
click at [347, 422] on div "duration : 0.5 , ease : "power3.inOut" , } , 0 ) . to ( overlay , { opacity : 1…" at bounding box center [377, 299] width 244 height 400
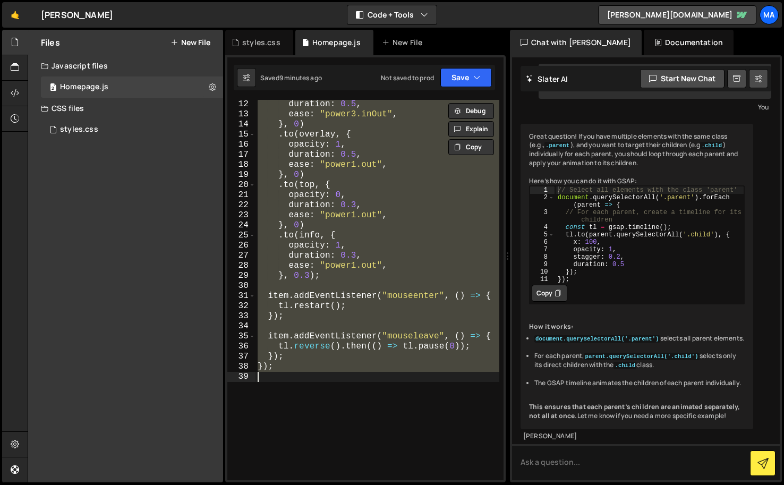
paste textarea
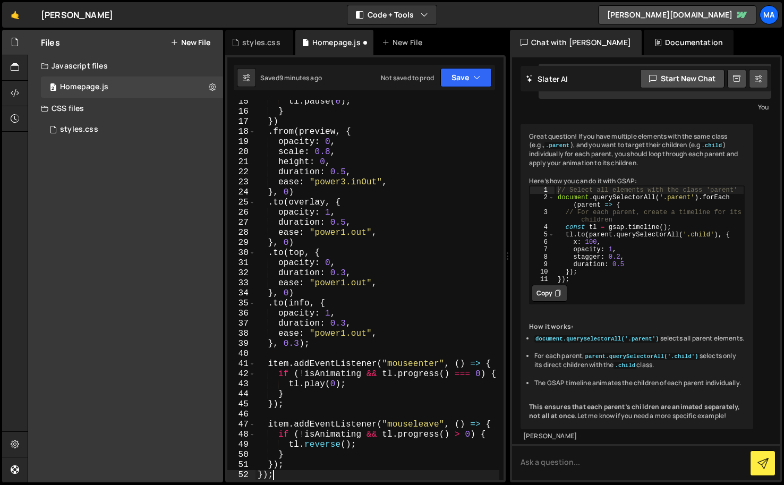
scroll to position [195, 0]
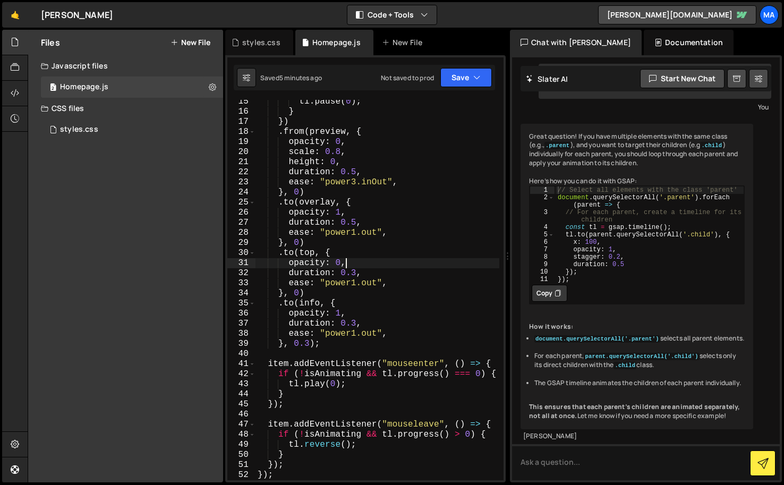
click at [373, 260] on div "tl . pause ( 0 ) ; } }) . from ( preview , { opacity : 0 , scale : 0.8 , height…" at bounding box center [377, 297] width 244 height 400
type textarea "});"
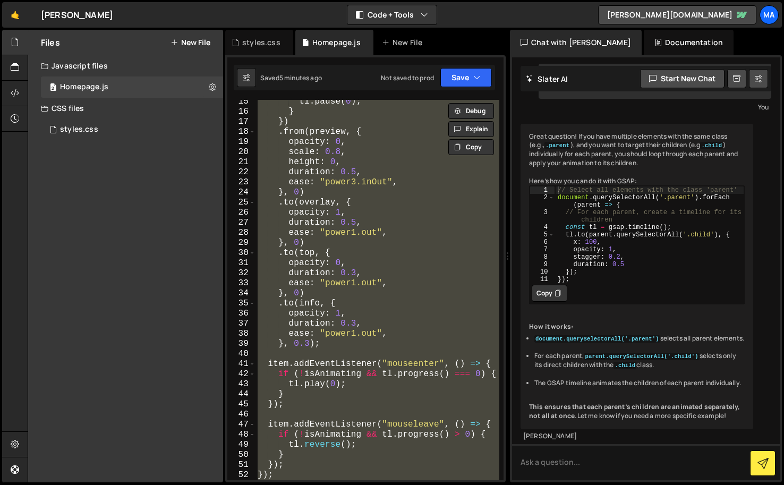
paste textarea
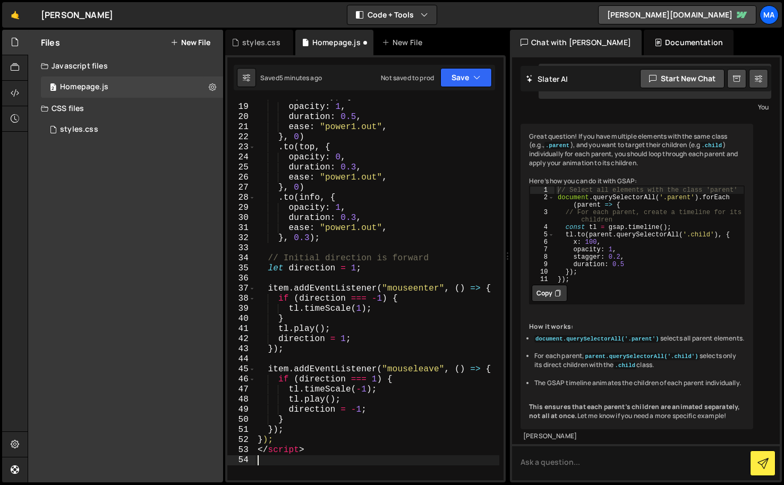
scroll to position [250, 0]
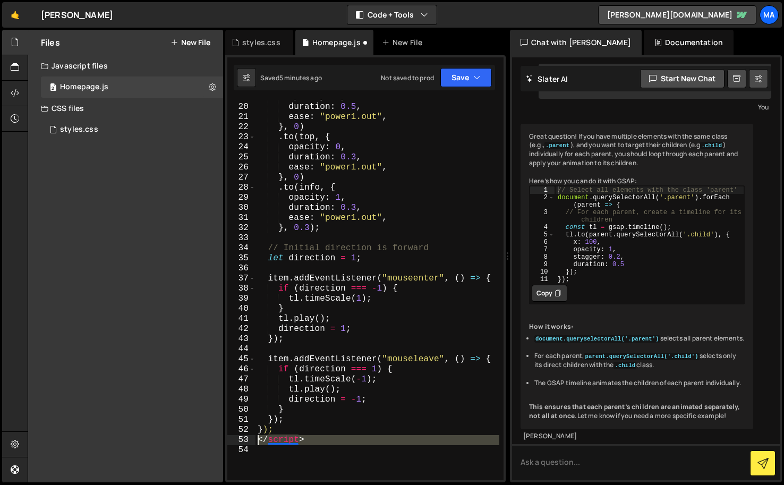
drag, startPoint x: 291, startPoint y: 445, endPoint x: 256, endPoint y: 443, distance: 34.6
click at [256, 443] on div "opacity : 1 , duration : 0.5 , ease : "power1.out" , } , 0 ) . to ( top , { opa…" at bounding box center [377, 292] width 244 height 400
type textarea "</script>"
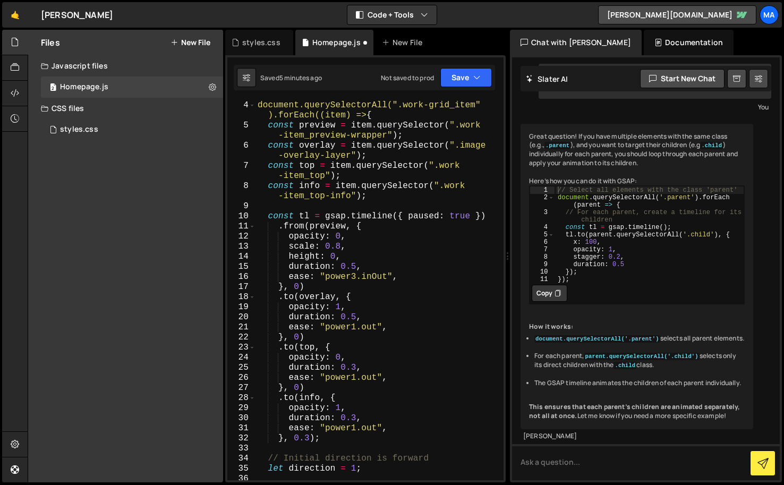
scroll to position [0, 0]
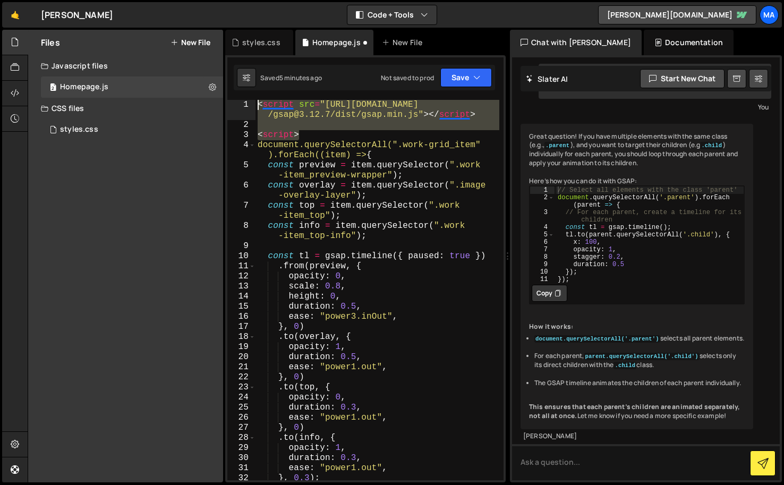
drag, startPoint x: 304, startPoint y: 134, endPoint x: 248, endPoint y: 108, distance: 61.5
click at [248, 108] on div "1 2 3 4 5 6 7 8 9 10 11 12 13 14 15 16 17 18 19 20 21 22 23 24 25 26 27 28 29 3…" at bounding box center [365, 290] width 276 height 380
type textarea "<script src="https://cdn.jsdelivr.net/npm/gsap@3.12.7/dist/gsap.min.js"></scrip…"
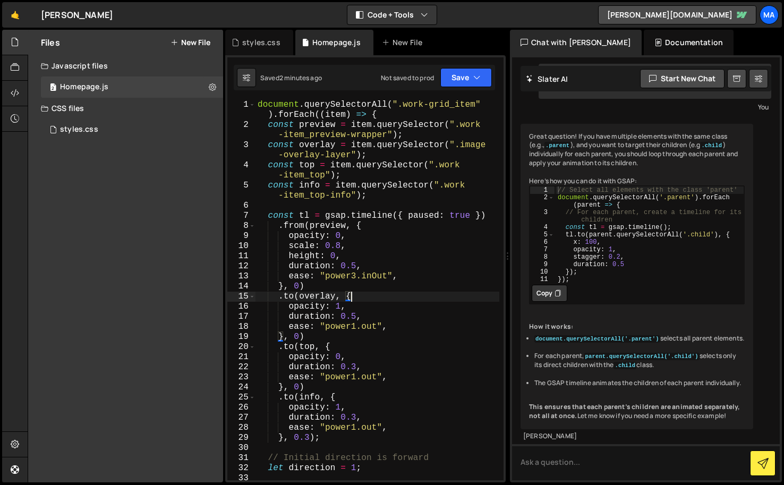
click at [412, 294] on div "document . querySelectorAll ( ".work-grid_item" ) . forEach (( item ) => { cons…" at bounding box center [377, 305] width 244 height 410
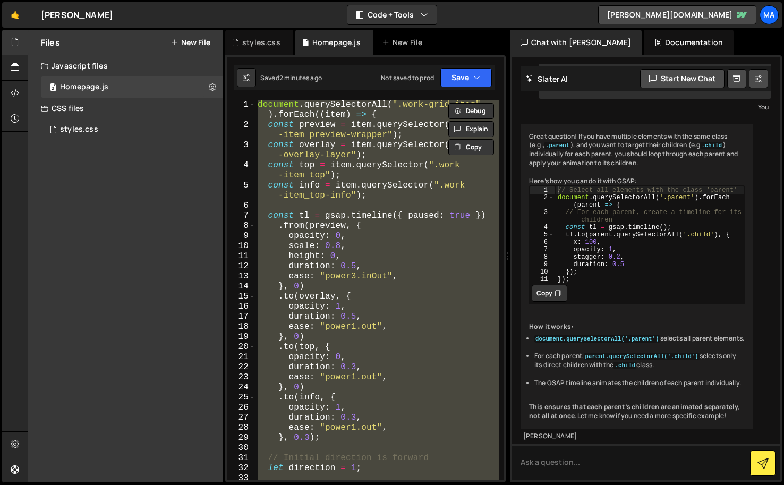
paste textarea
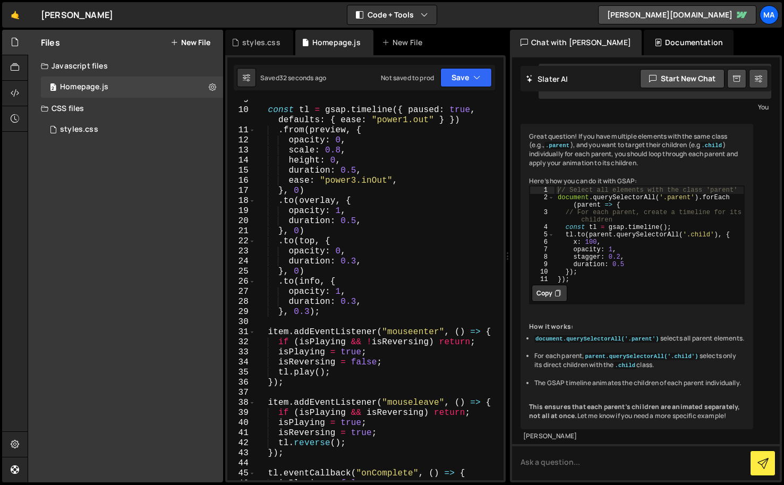
scroll to position [111, 0]
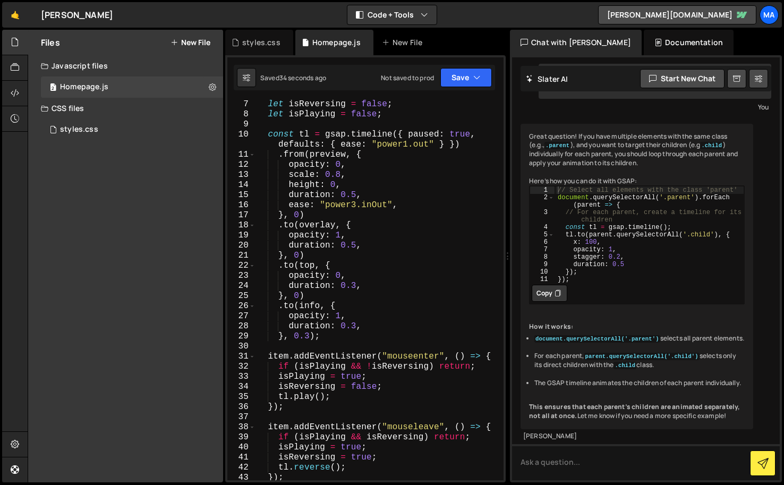
click at [550, 51] on div "Chat with Slater AI" at bounding box center [576, 42] width 132 height 25
click at [17, 44] on icon at bounding box center [15, 42] width 8 height 12
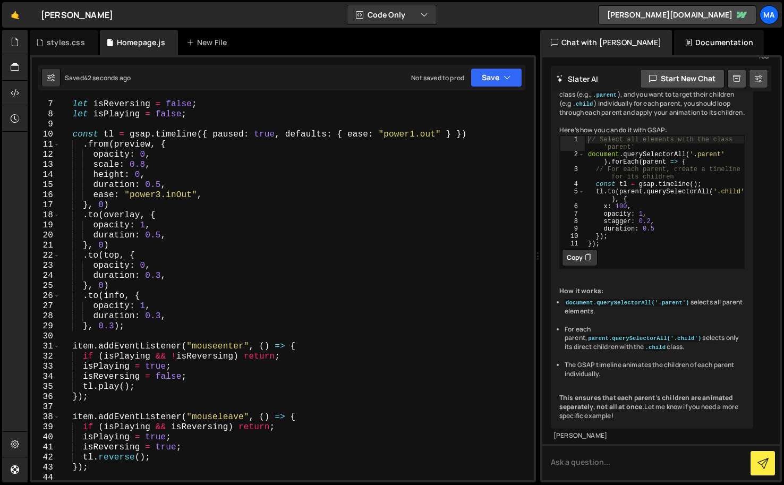
scroll to position [1776, 0]
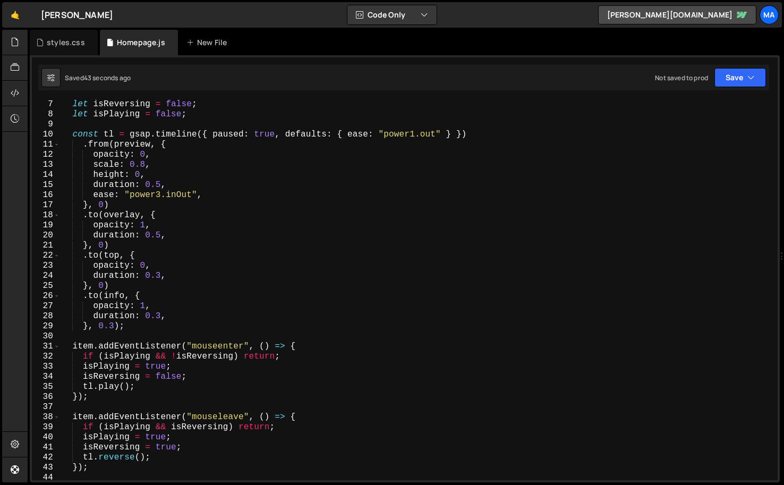
drag, startPoint x: 313, startPoint y: 168, endPoint x: 775, endPoint y: 173, distance: 461.4
click at [775, 173] on div "Files New File Javascript files 2 Homepage.js 0 CSS files styles.css 0 Copy sha…" at bounding box center [406, 256] width 756 height 453
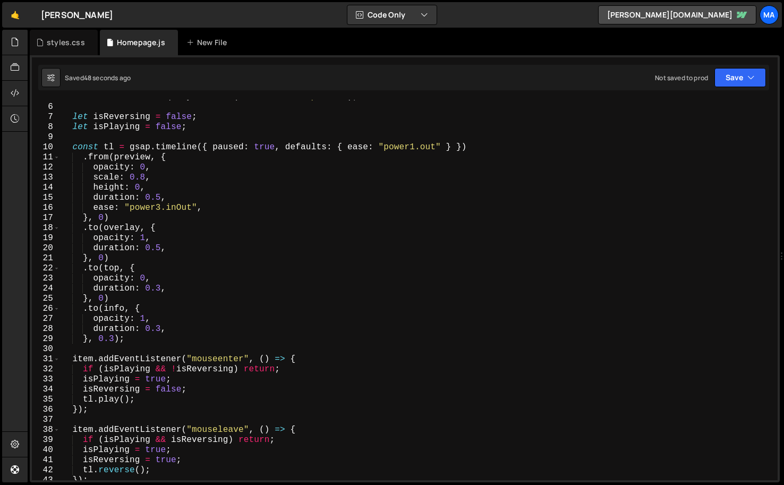
scroll to position [49, 0]
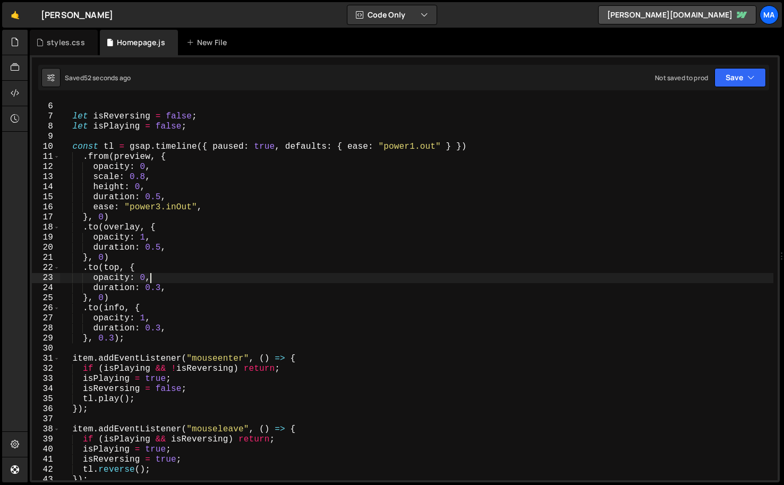
click at [328, 281] on div "const info = item . querySelector ( ".work-item_top-info" ) ; let isReversing =…" at bounding box center [416, 291] width 713 height 400
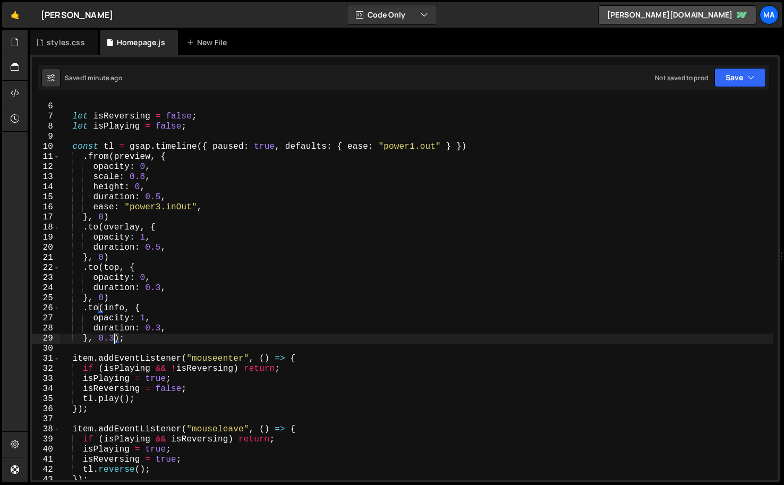
click at [112, 340] on div "const info = item . querySelector ( ".work-item_top-info" ) ; let isReversing =…" at bounding box center [416, 291] width 713 height 400
type textarea "}, 0.2);"
